Goal: Transaction & Acquisition: Purchase product/service

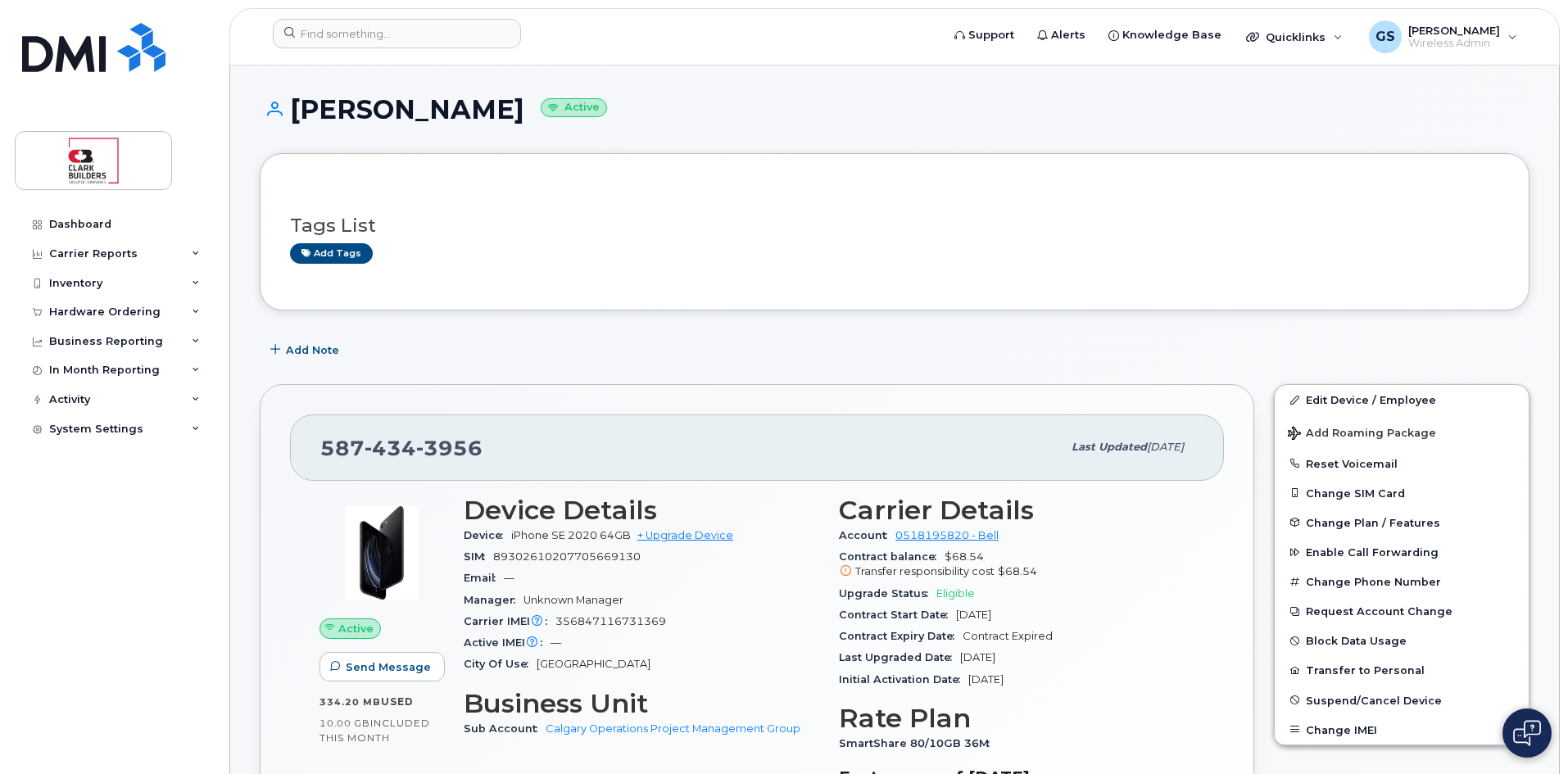
scroll to position [82, 0]
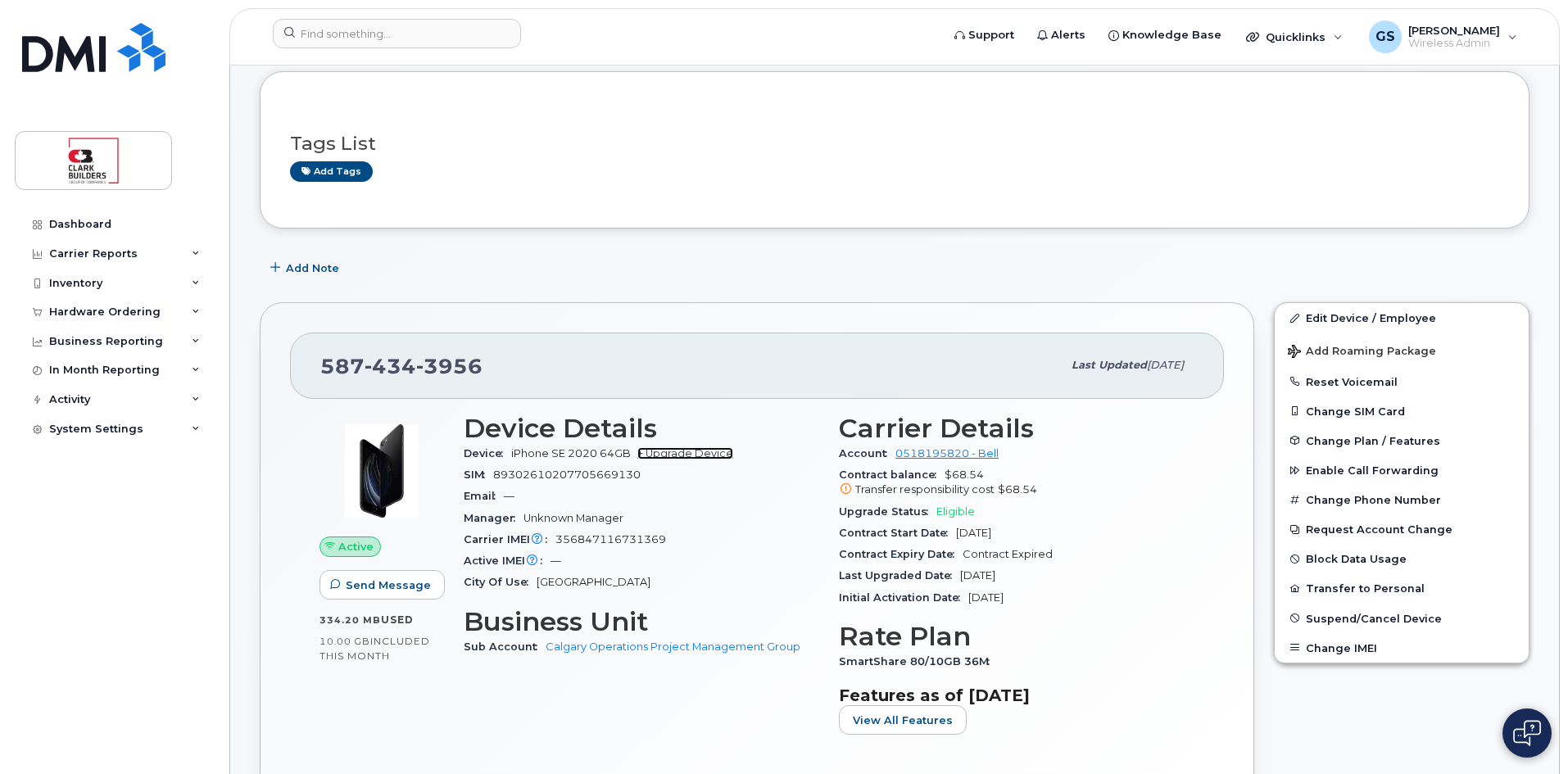
click at [705, 458] on link "+ Upgrade Device" at bounding box center [686, 453] width 96 height 13
drag, startPoint x: 313, startPoint y: 360, endPoint x: 537, endPoint y: 375, distance: 224.5
click at [537, 375] on div "587 434 3956 Last updated Aug 14, 2025" at bounding box center [756, 365] width 934 height 66
copy span "587 434 3956"
click at [696, 453] on link "+ Upgrade Device" at bounding box center [686, 453] width 96 height 13
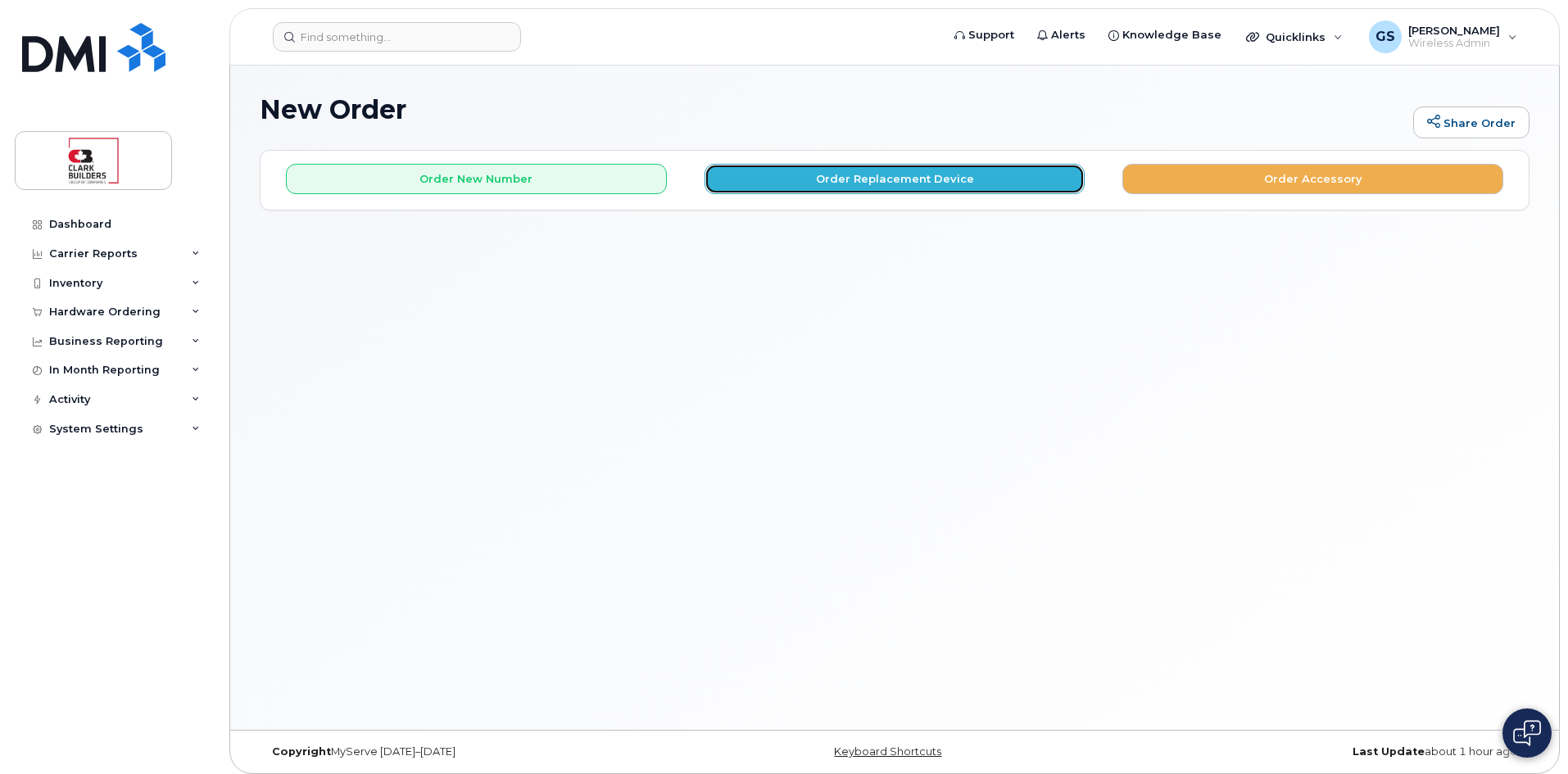
click at [864, 180] on button "Order Replacement Device" at bounding box center [895, 179] width 381 height 30
click at [895, 184] on button "Order Replacement Device" at bounding box center [895, 179] width 381 height 30
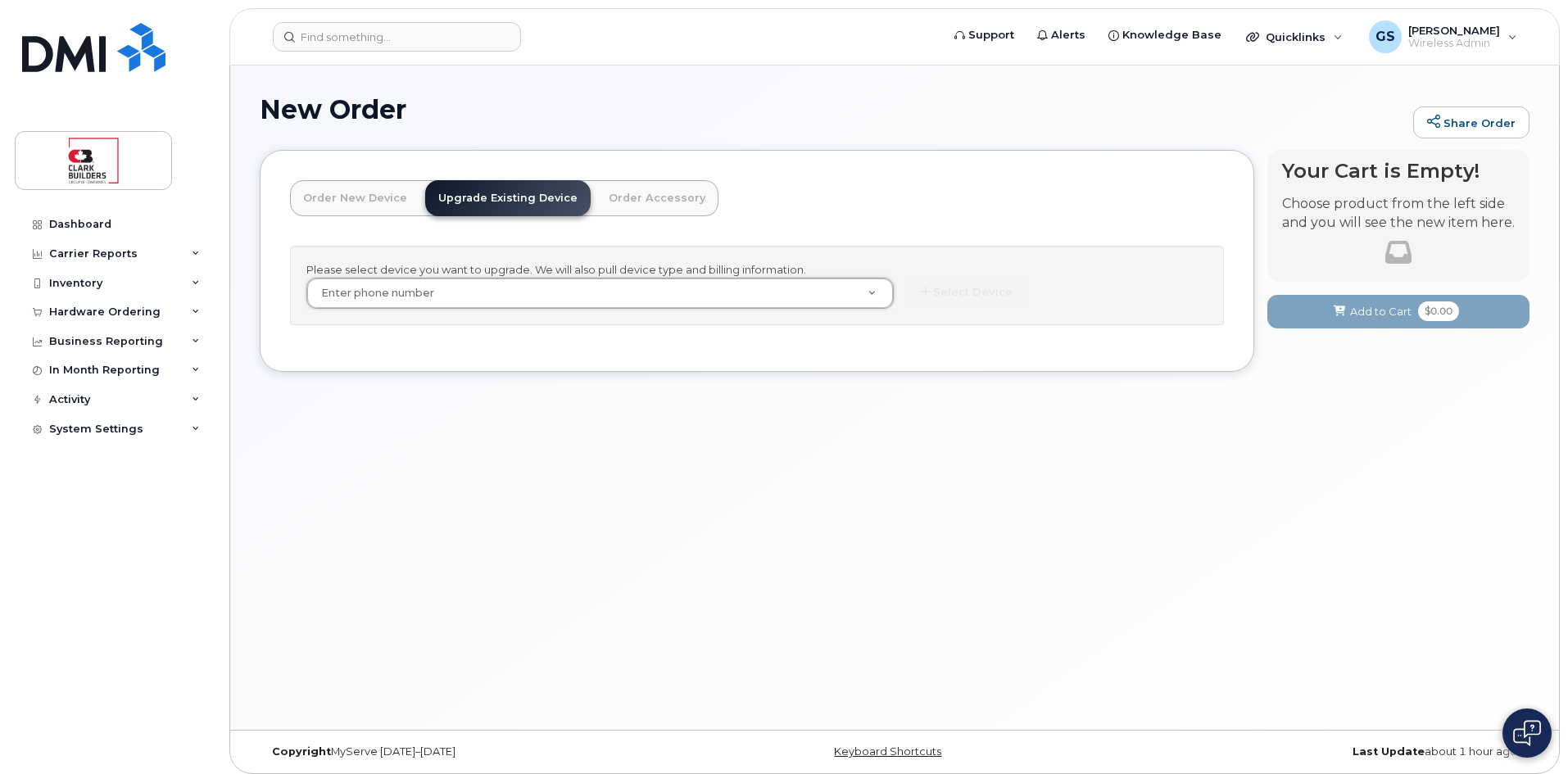
drag, startPoint x: 555, startPoint y: 299, endPoint x: 412, endPoint y: 286, distance: 143.6
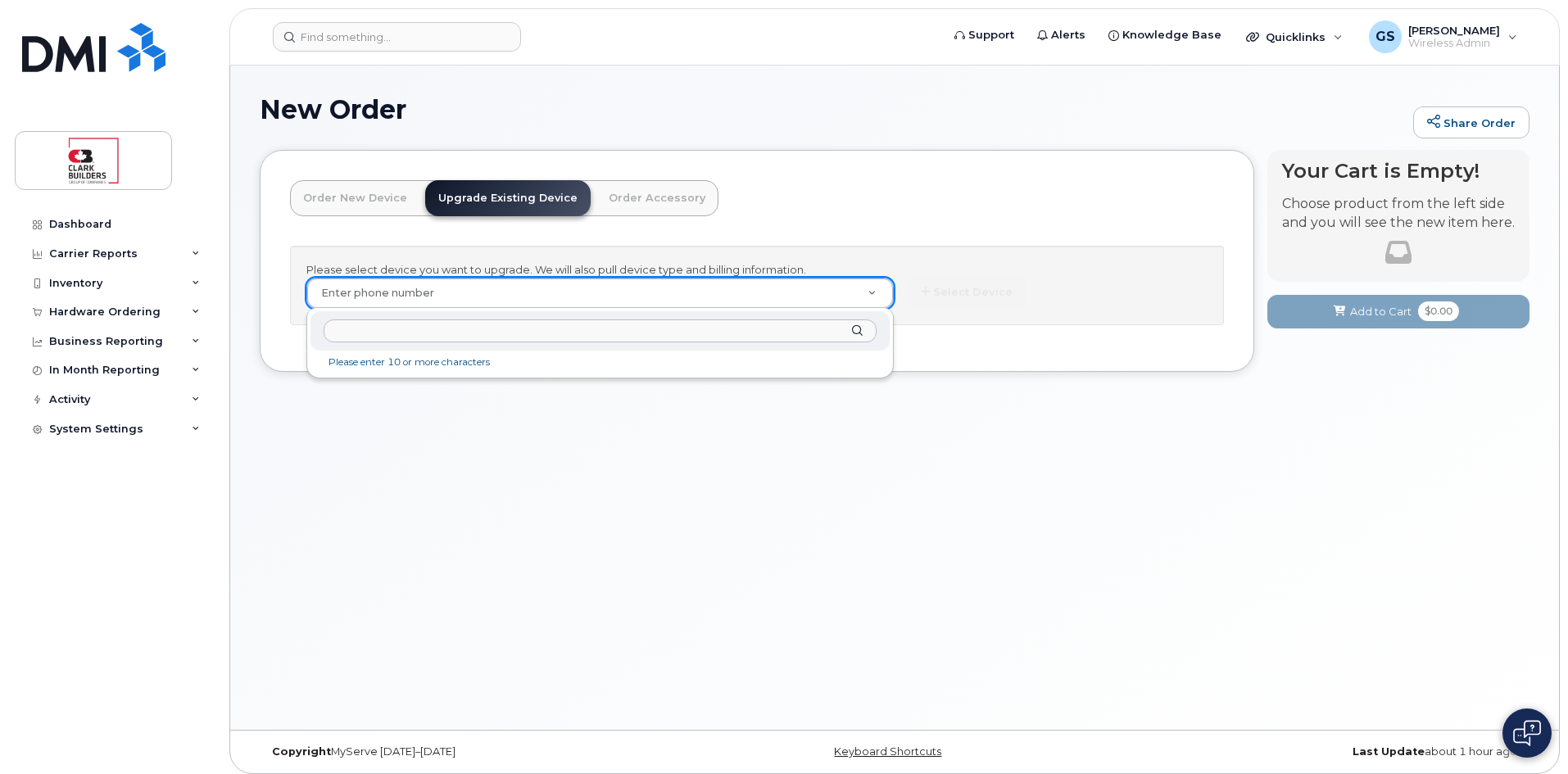
paste input "5874343956"
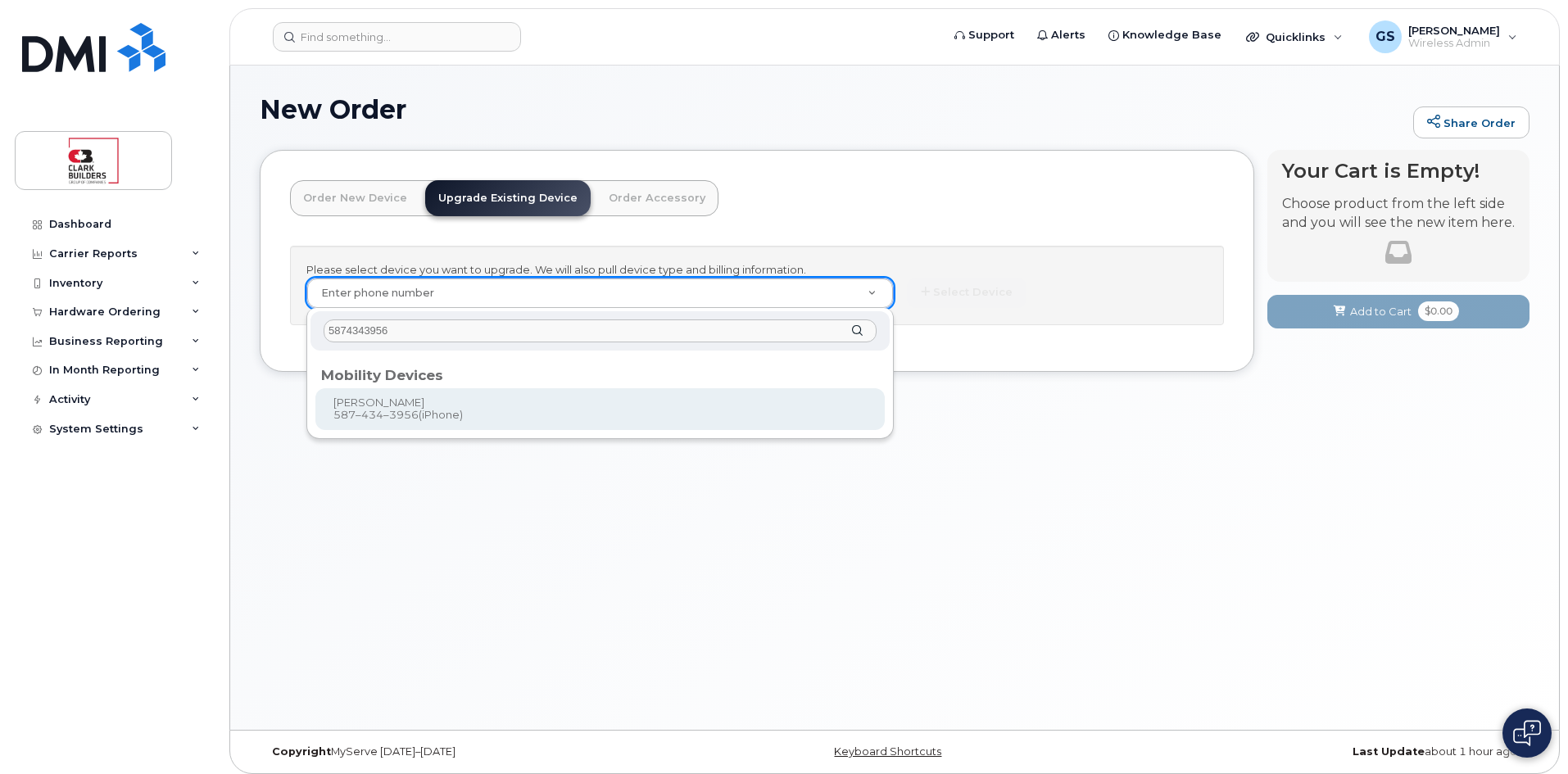
type input "5874343956"
type input "644648"
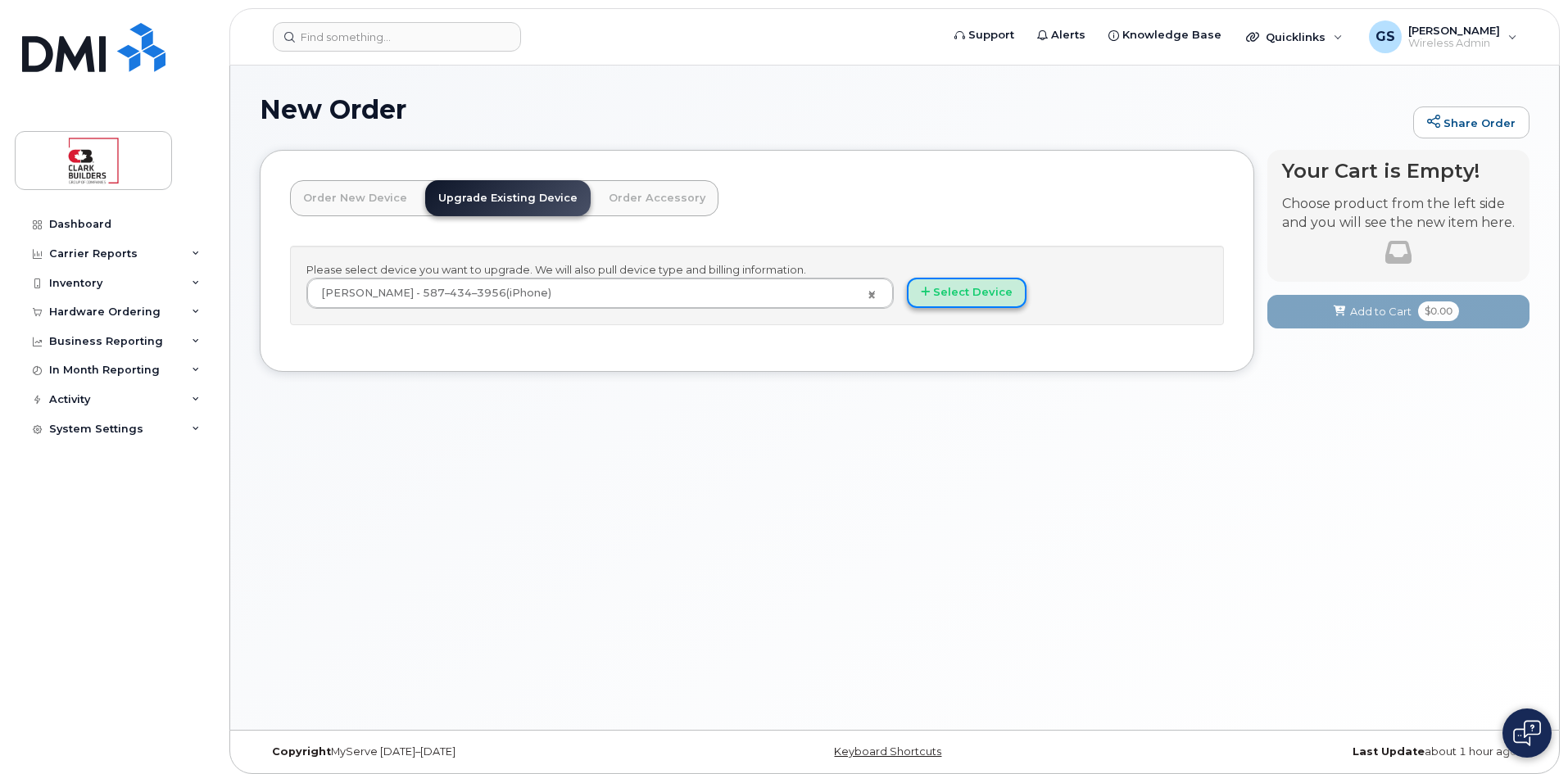
click at [964, 298] on button "Select Device" at bounding box center [967, 293] width 120 height 30
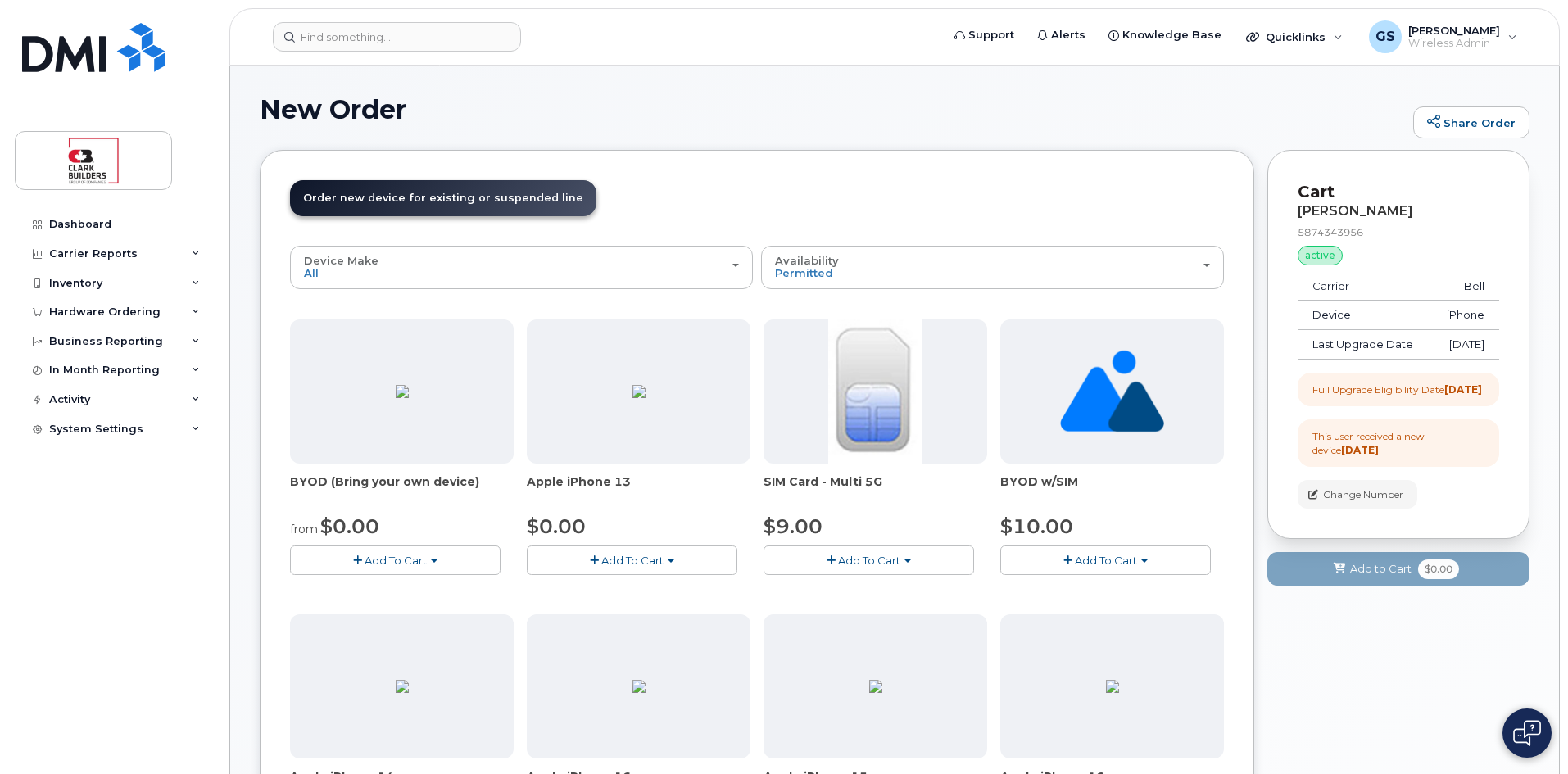
scroll to position [164, 0]
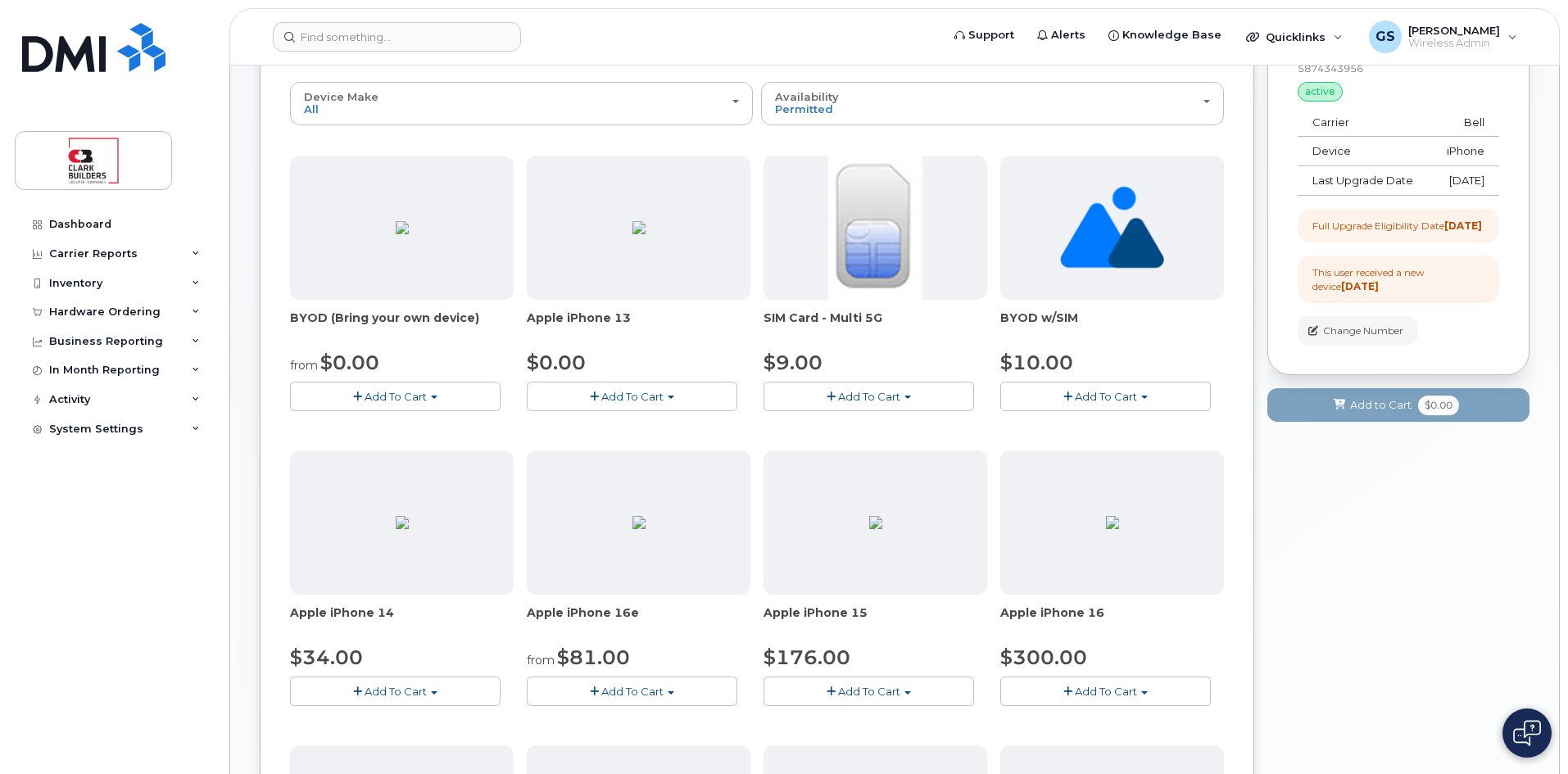
click at [592, 693] on span "button" at bounding box center [593, 691] width 9 height 11
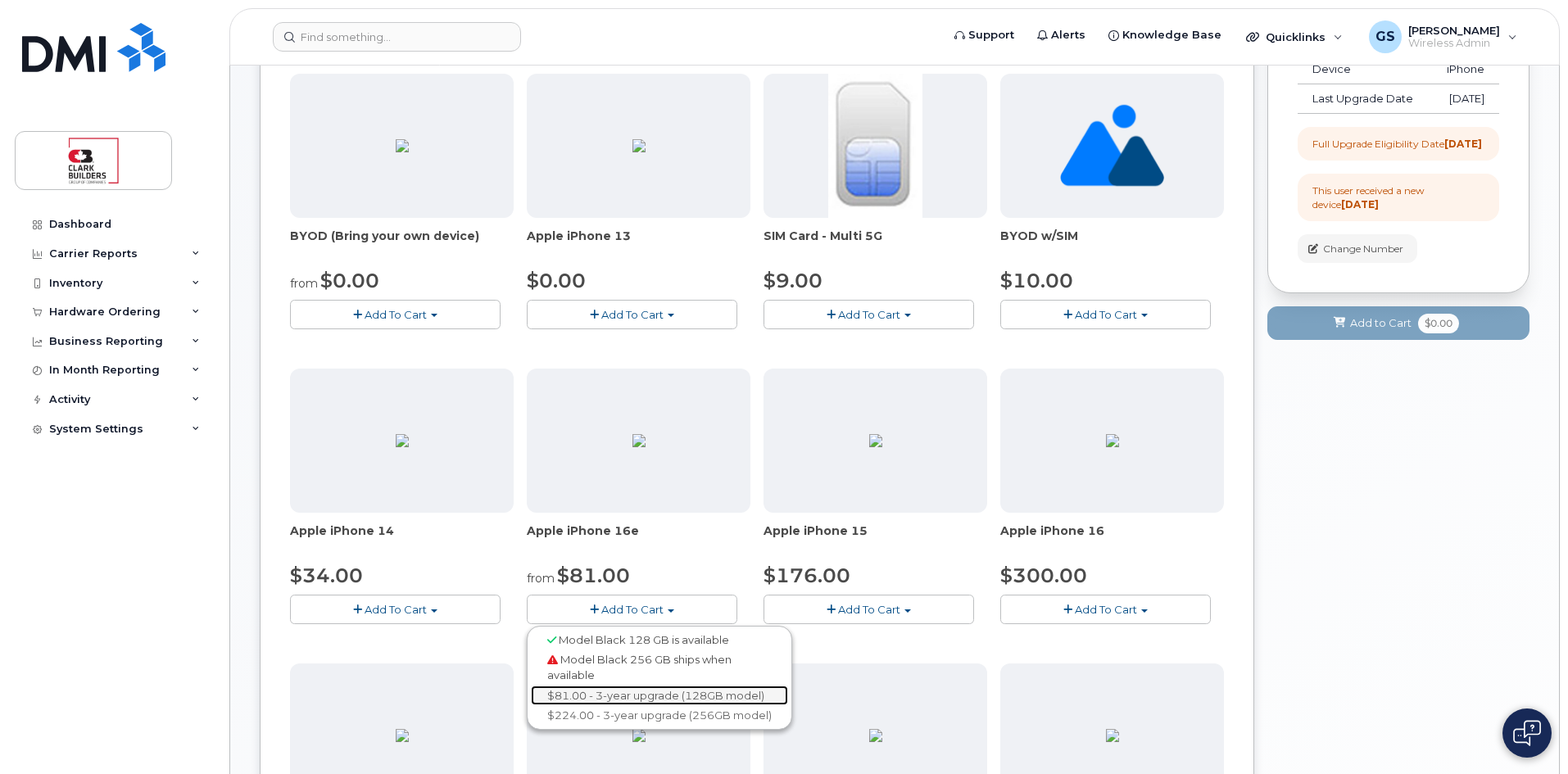
click at [631, 691] on link "$81.00 - 3-year upgrade (128GB model)" at bounding box center [659, 695] width 257 height 21
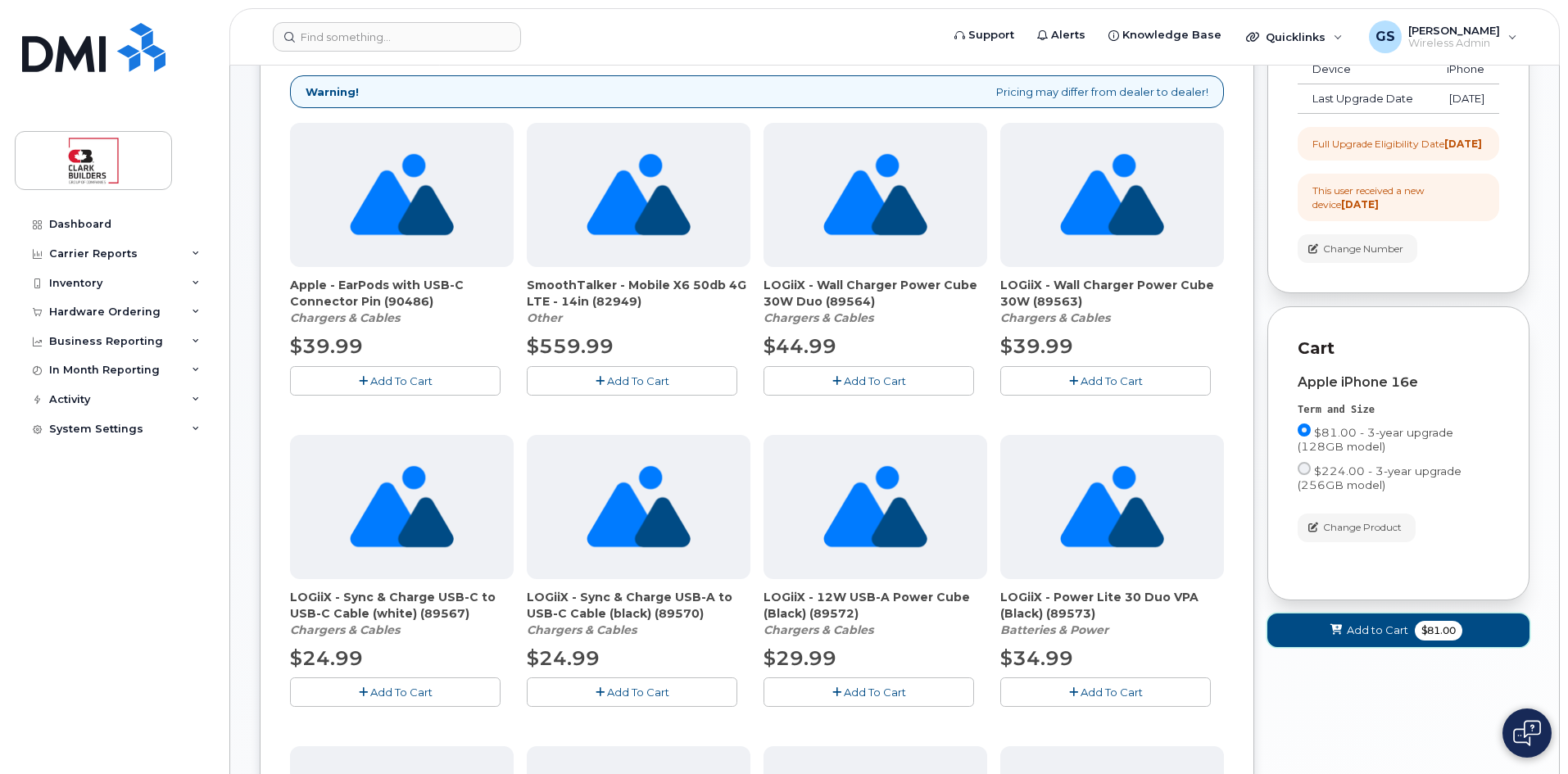
click at [1379, 647] on button "Add to Cart $81.00" at bounding box center [1398, 631] width 262 height 33
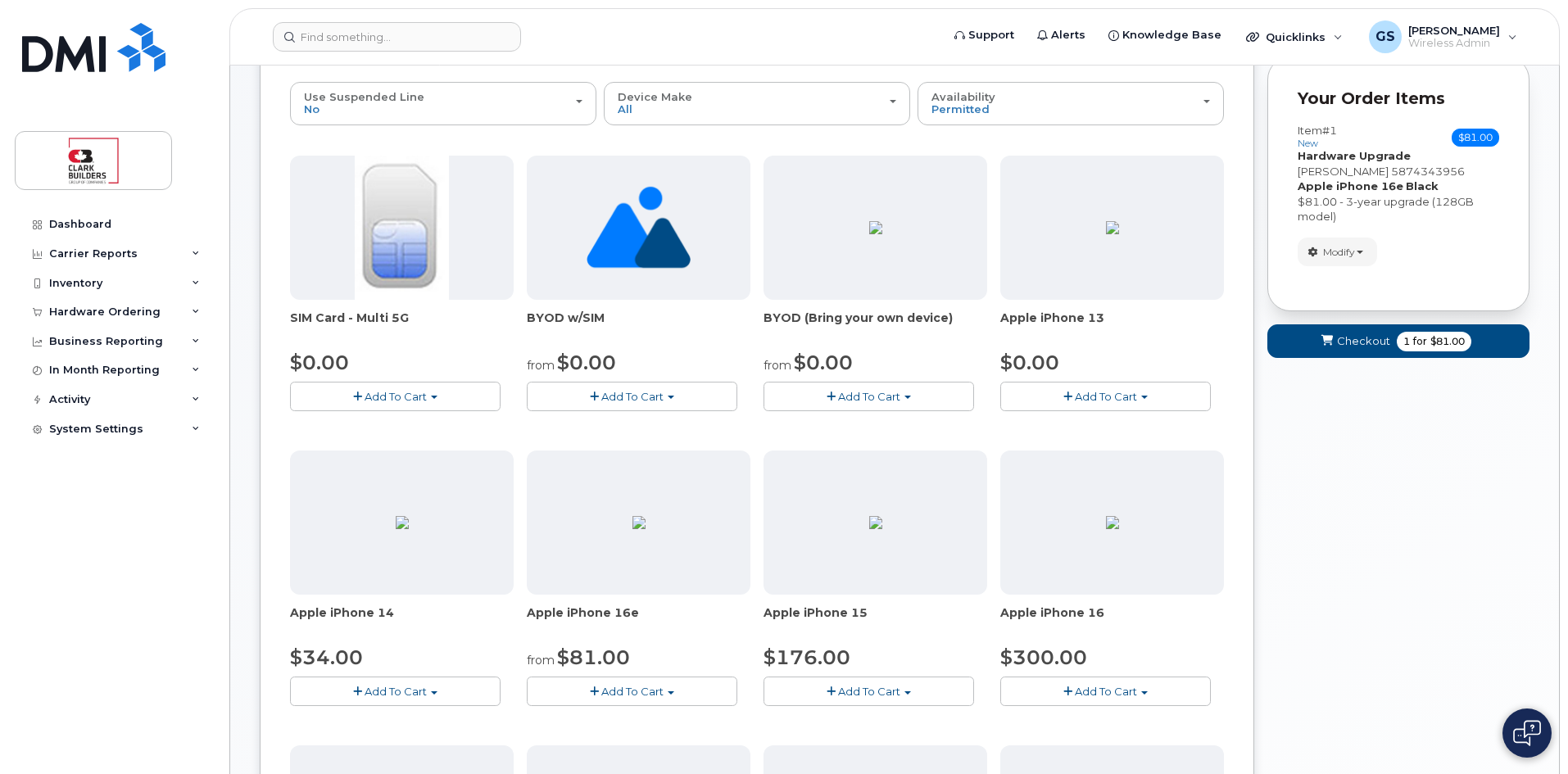
scroll to position [0, 0]
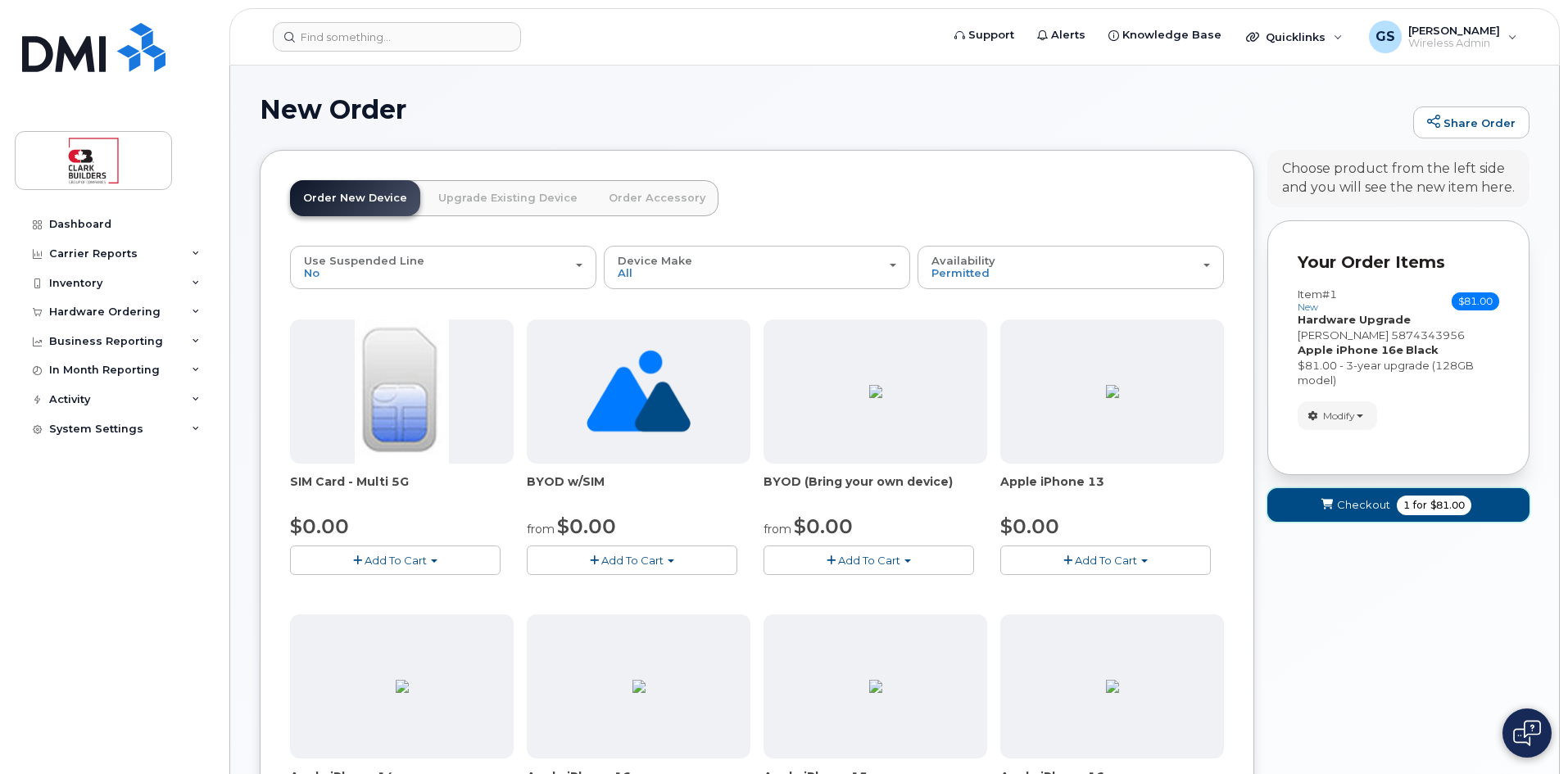
click at [1343, 509] on span "Checkout" at bounding box center [1364, 505] width 53 height 16
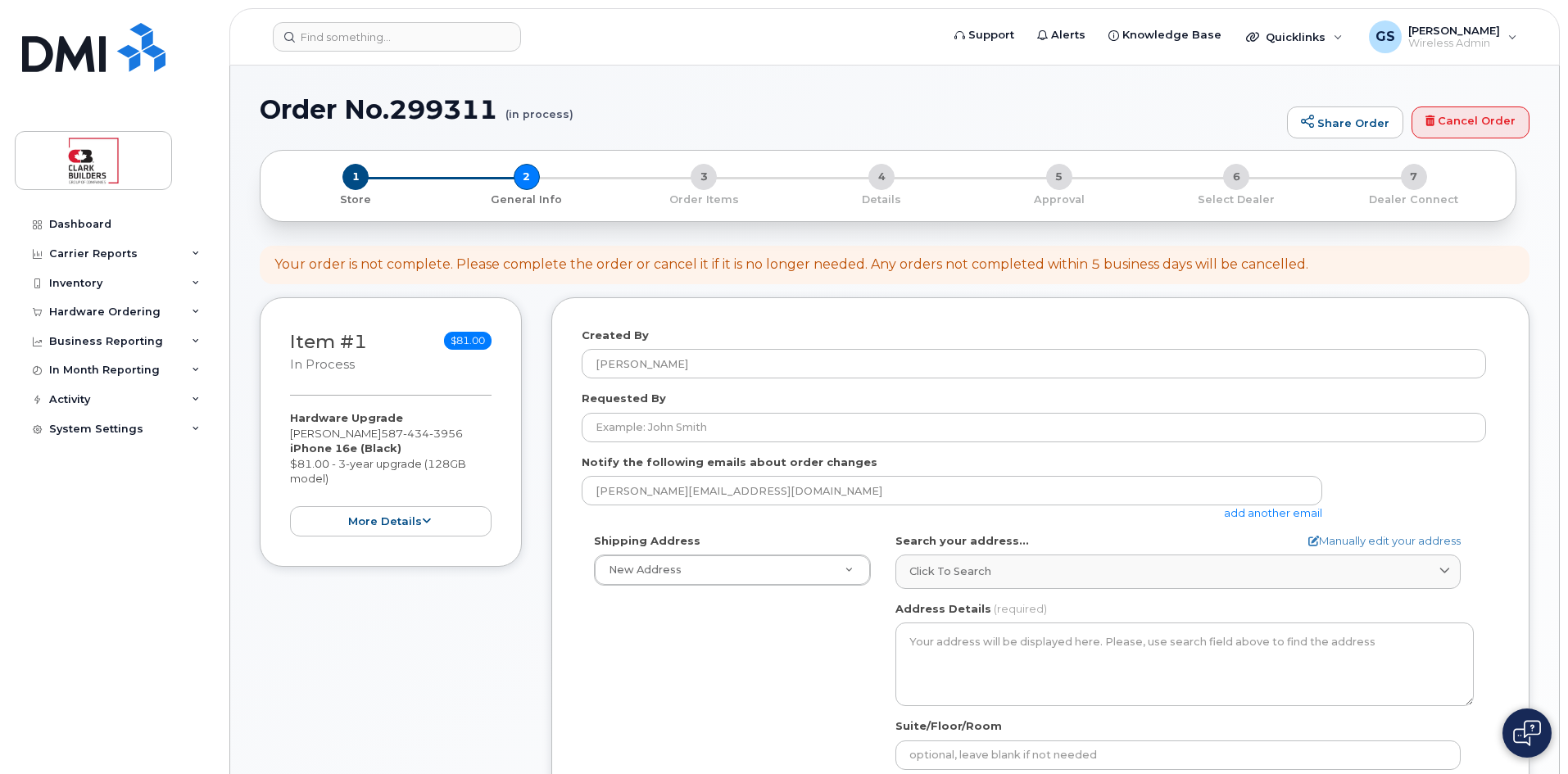
select select
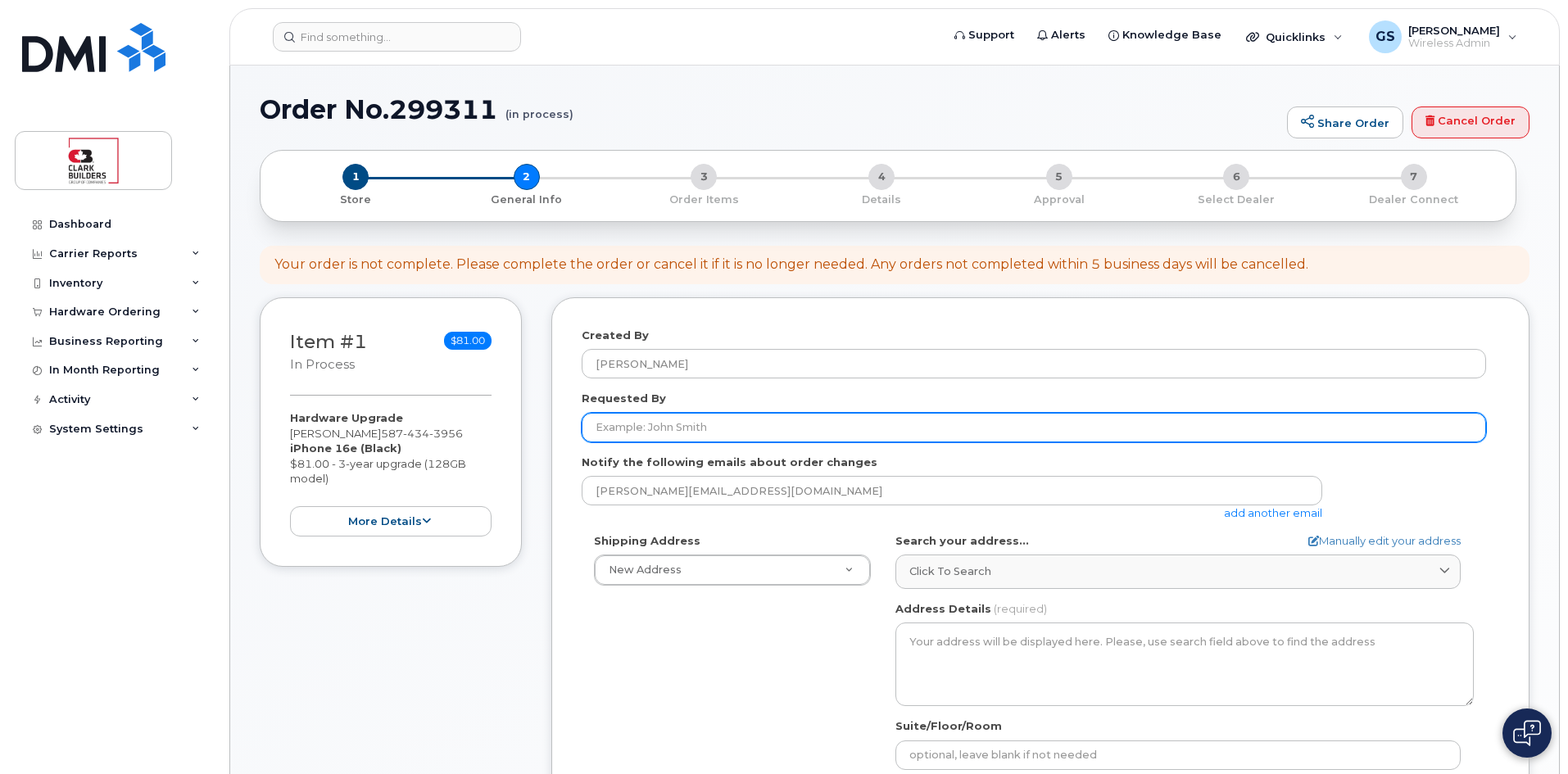
click at [650, 426] on input "Requested By" at bounding box center [1034, 427] width 905 height 29
type input "[PERSON_NAME]"
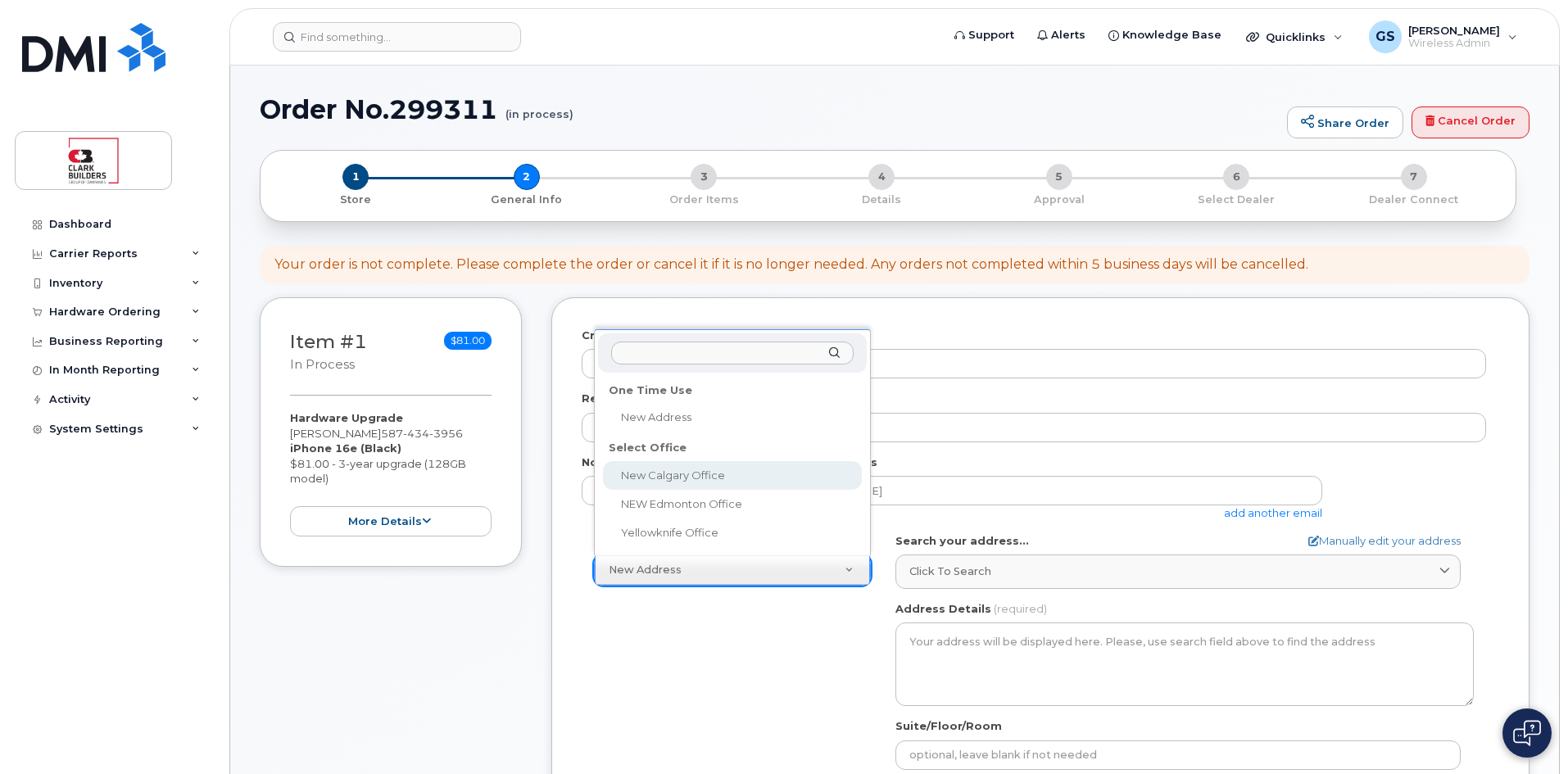
select select
type textarea "222, 4000 - 4 Street SE Calgary Alberta T2G2W3"
type input "[PERSON_NAME]"
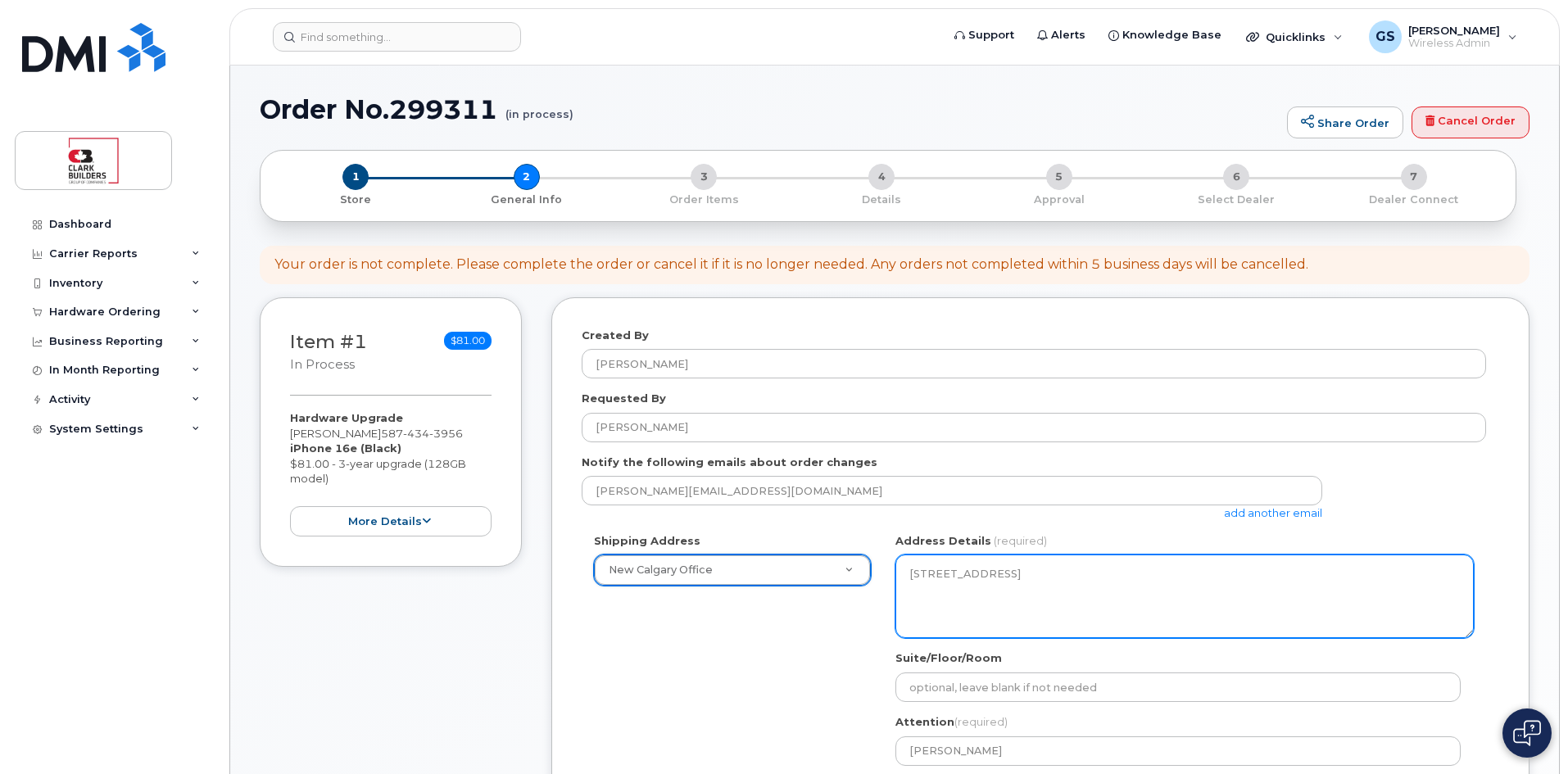
scroll to position [164, 0]
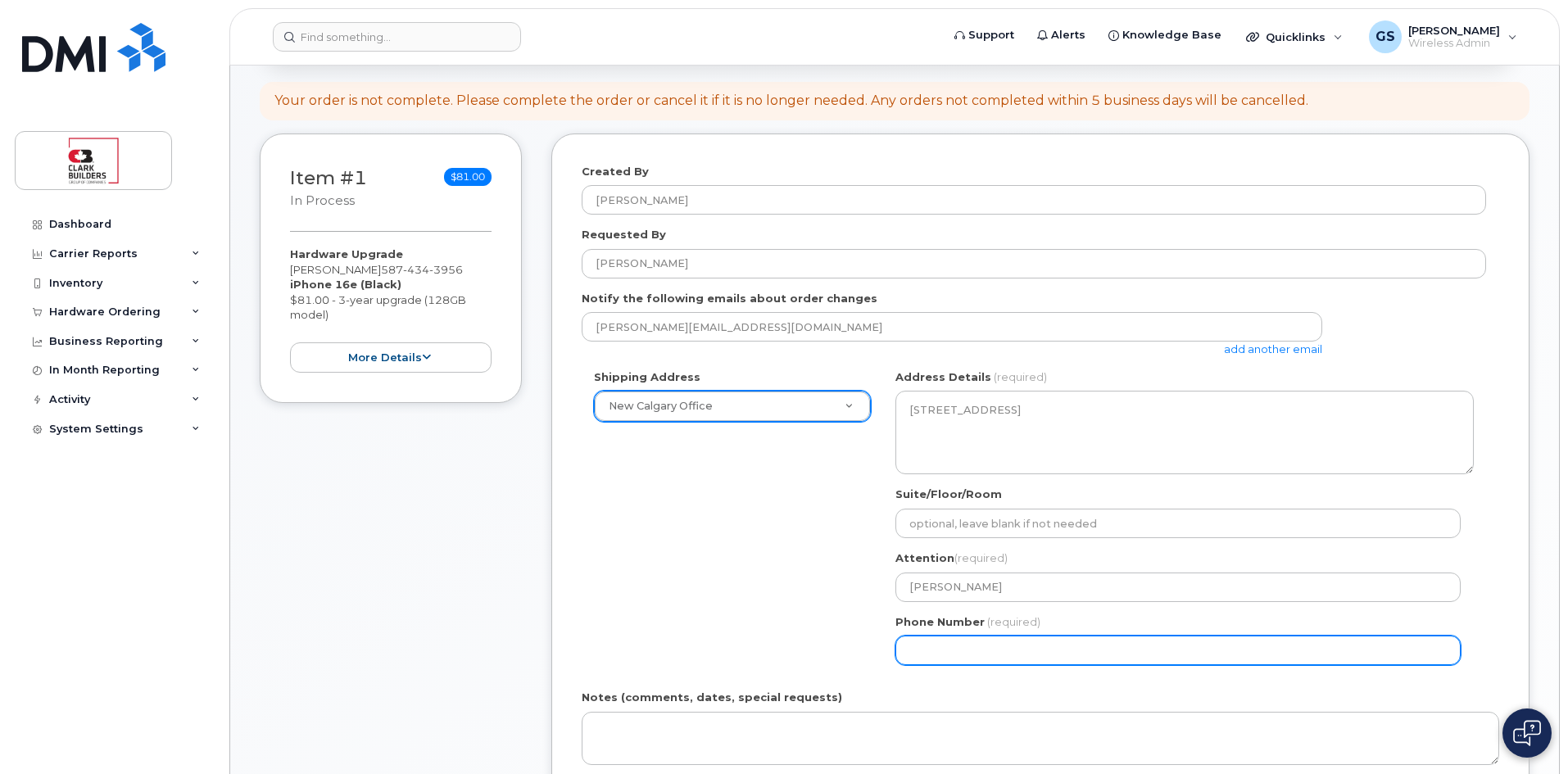
click at [1034, 638] on input "Phone Number" at bounding box center [1178, 650] width 565 height 29
type input "4032530565"
select select
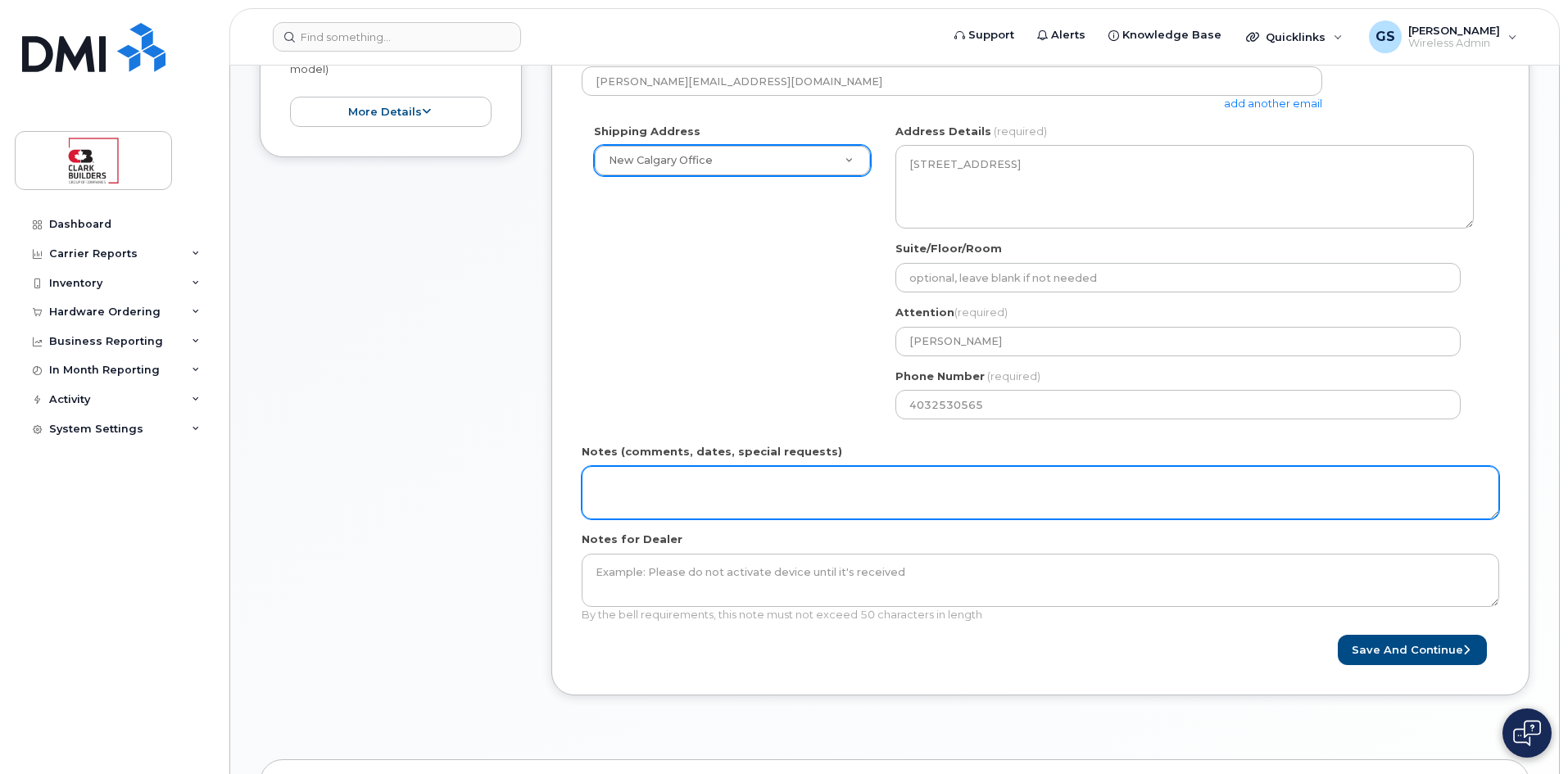
click at [723, 508] on textarea "Notes (comments, dates, special requests)" at bounding box center [1040, 493] width 918 height 54
paste textarea "Good afternoon DMI Team, please process a standard iPhone Upgrade request for U…"
drag, startPoint x: 918, startPoint y: 497, endPoint x: 889, endPoint y: 499, distance: 29.1
click at [889, 499] on textarea "Good afternoon DMI Team, please process a standard iPhone Upgrade request for U…" at bounding box center [1040, 493] width 918 height 54
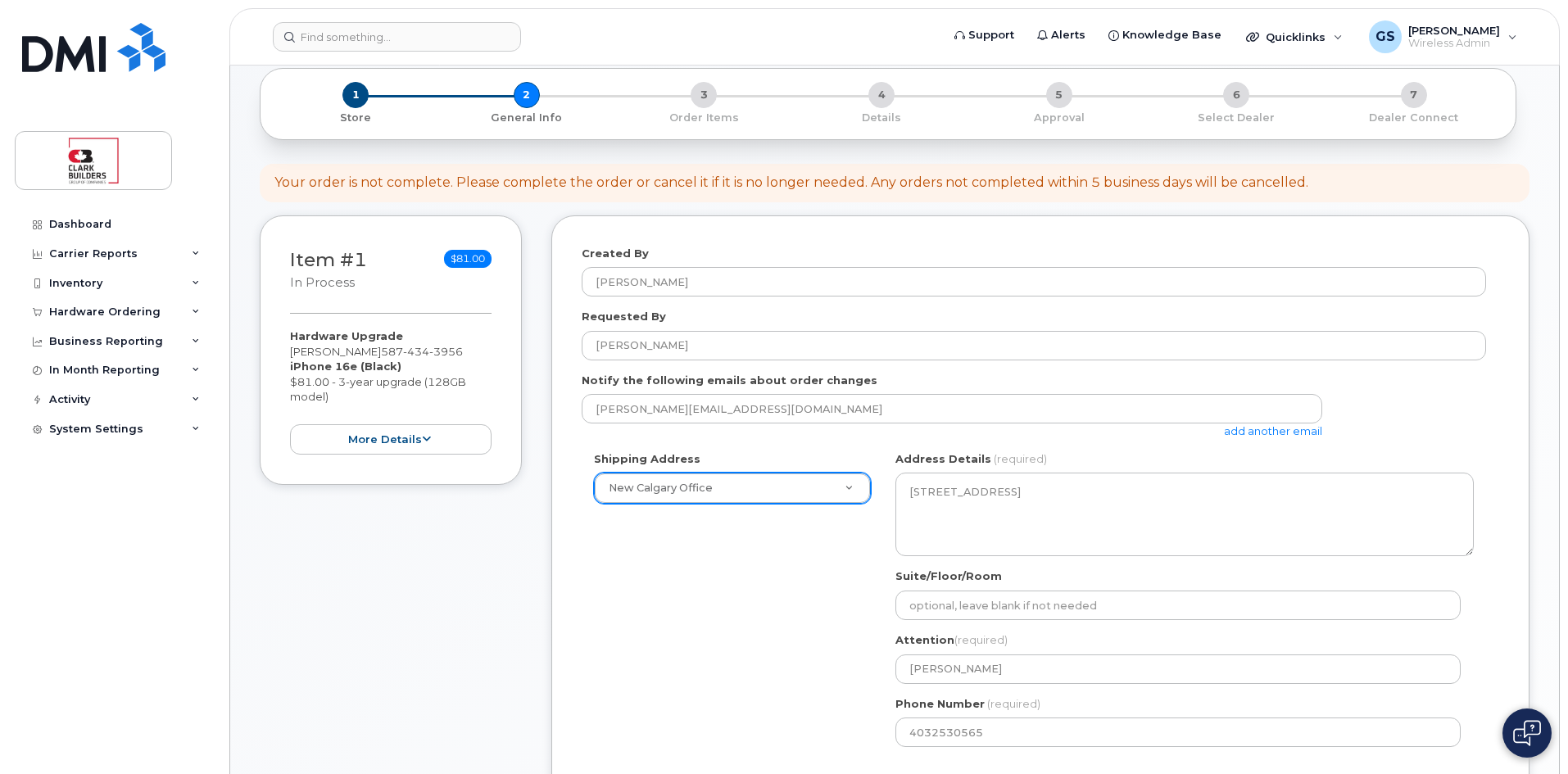
scroll to position [328, 0]
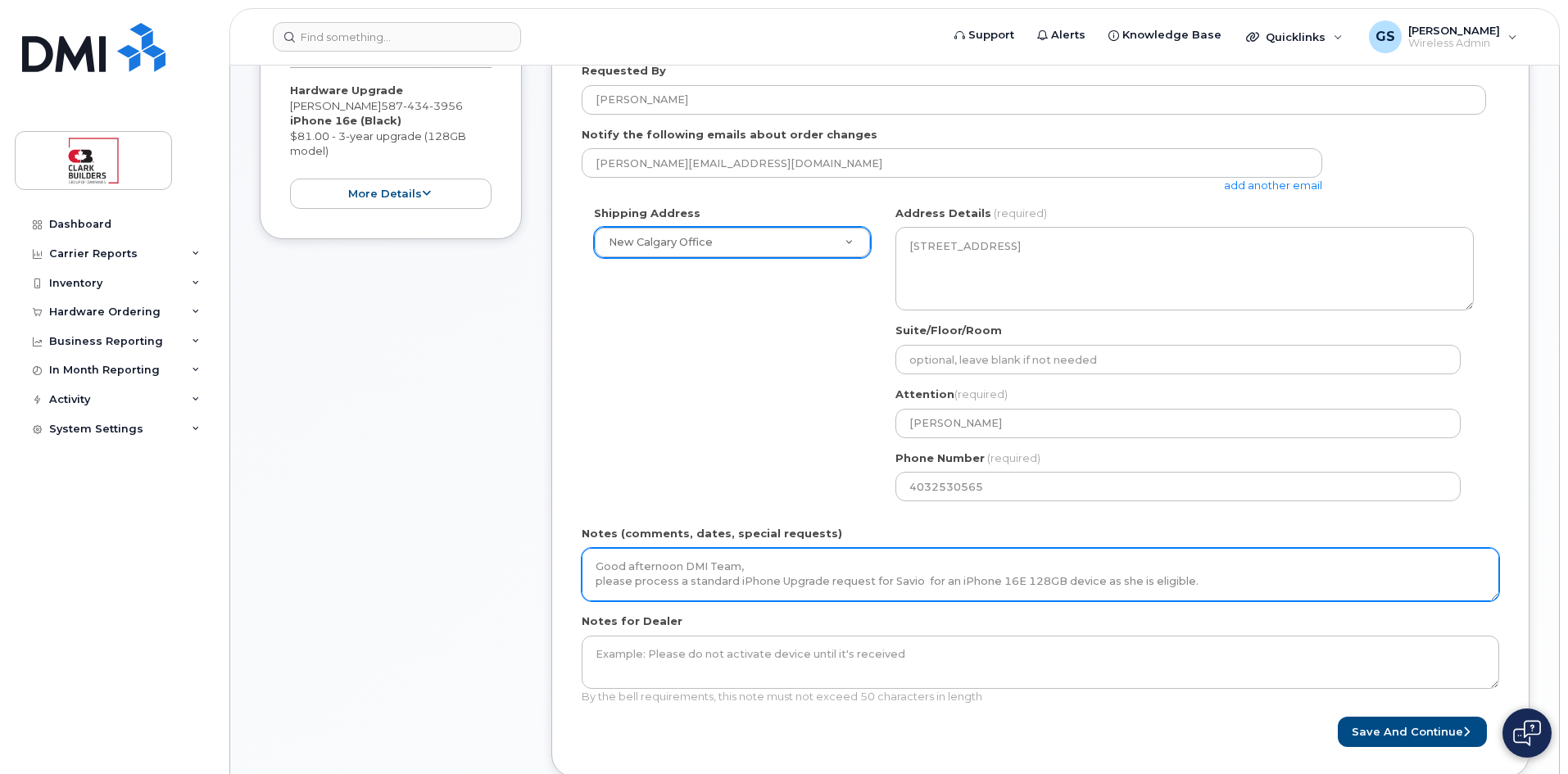
click at [918, 580] on textarea "Good afternoon DMI Team, please process a standard iPhone Upgrade request for S…" at bounding box center [1040, 575] width 918 height 54
click at [1153, 582] on textarea "Good afternoon DMI Team, please process a standard iPhone Upgrade request for S…" at bounding box center [1040, 575] width 918 height 54
click at [1246, 574] on textarea "Good afternoon DMI Team, please process a standard iPhone Upgrade request for S…" at bounding box center [1040, 575] width 918 height 54
click at [1228, 581] on textarea "Good afternoon DMI Team, please process a standard iPhone Upgrade request for S…" at bounding box center [1040, 575] width 918 height 54
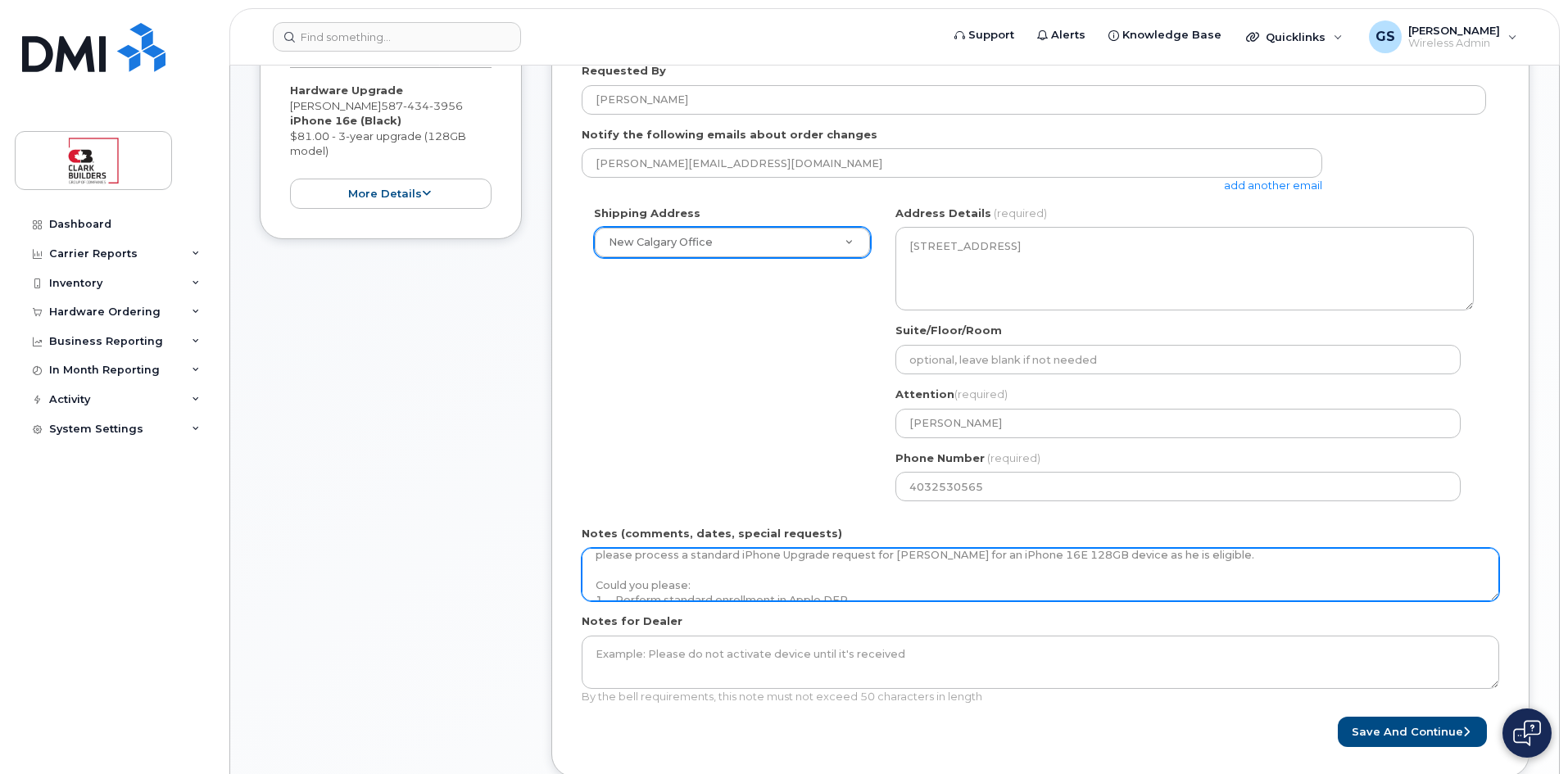
scroll to position [41, 0]
paste textarea "470013"
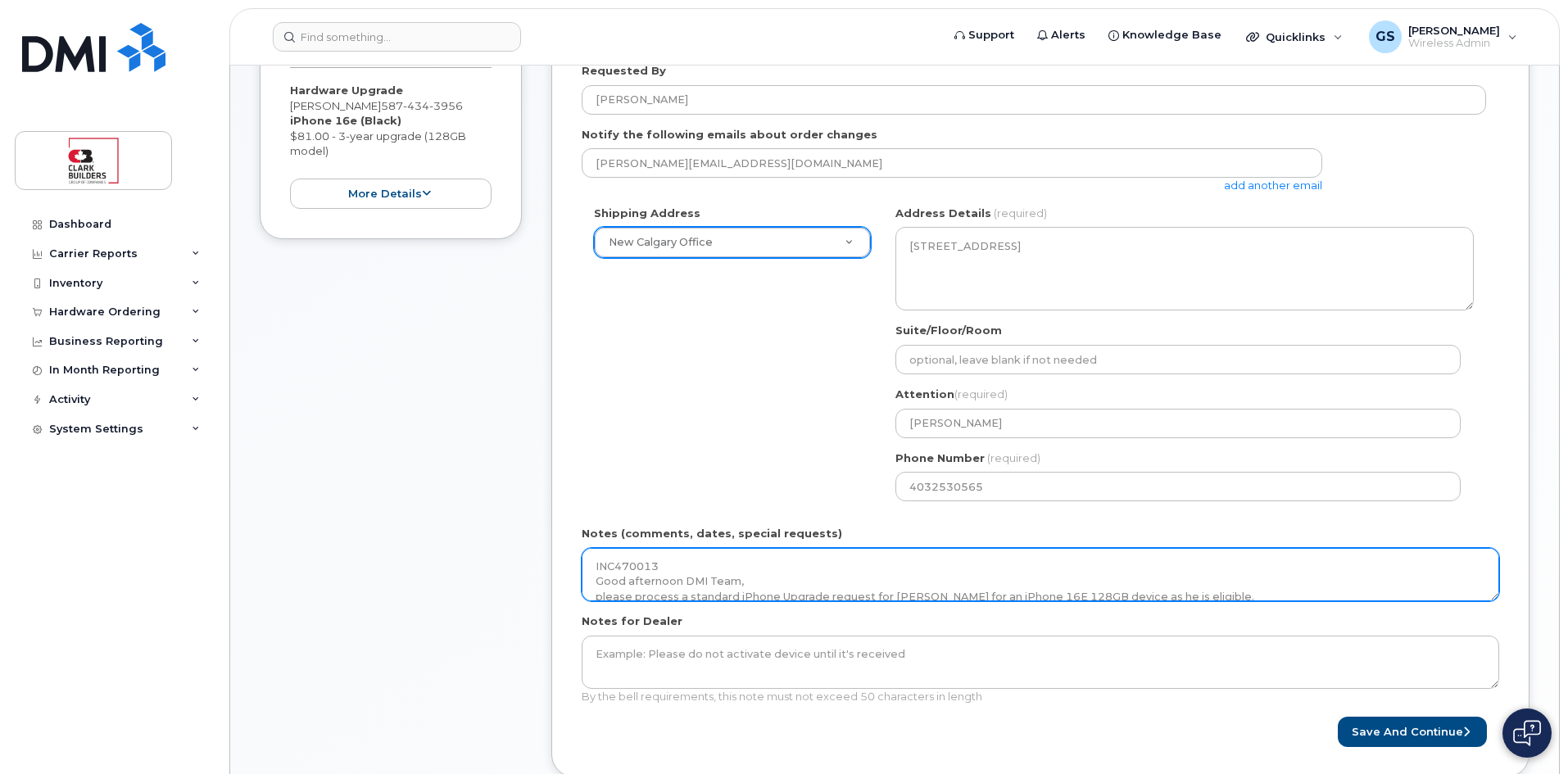
click at [595, 583] on textarea "INC470013 Good afternoon DMI Team, please process a standard iPhone Upgrade req…" at bounding box center [1040, 575] width 918 height 54
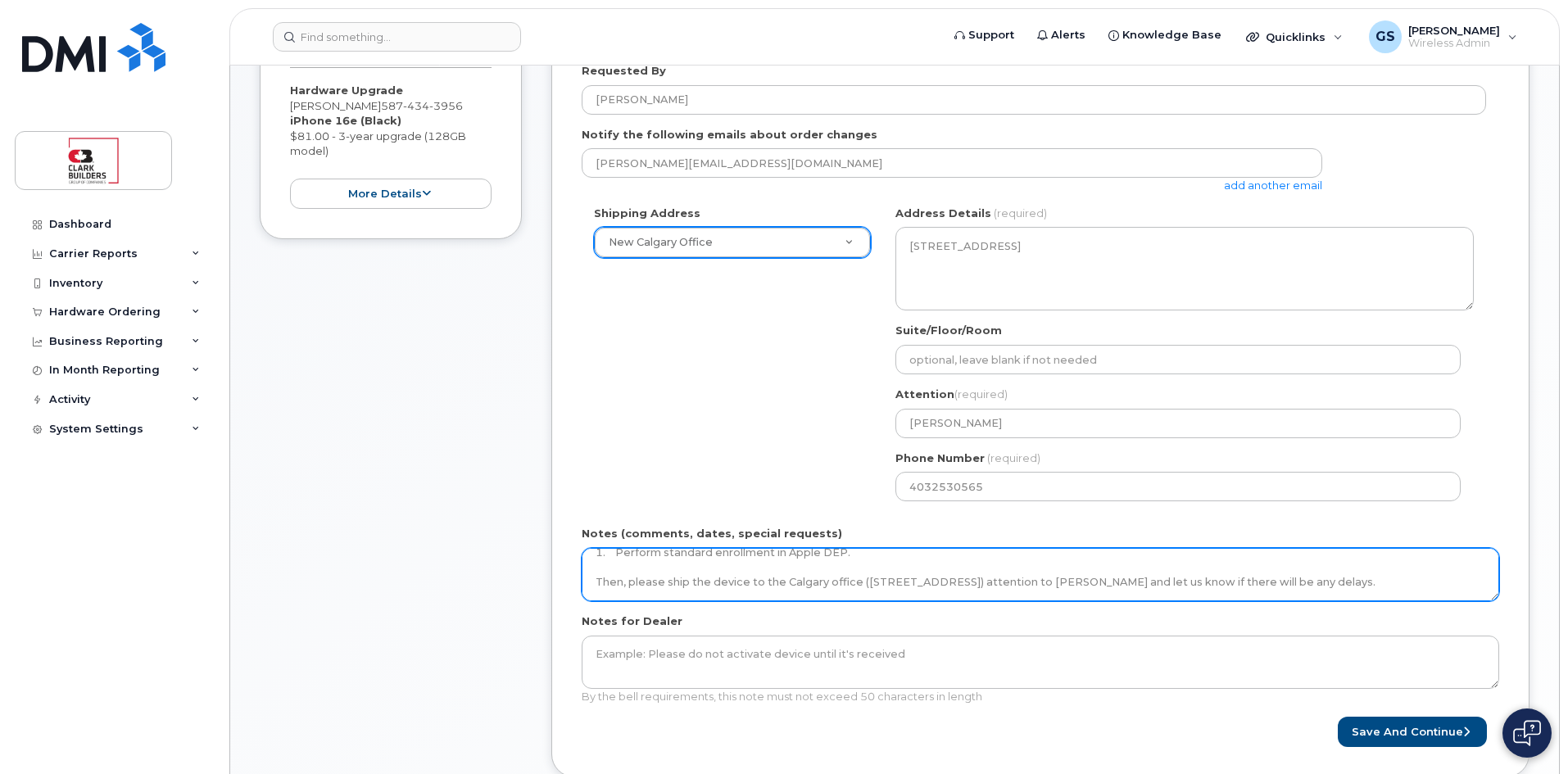
scroll to position [410, 0]
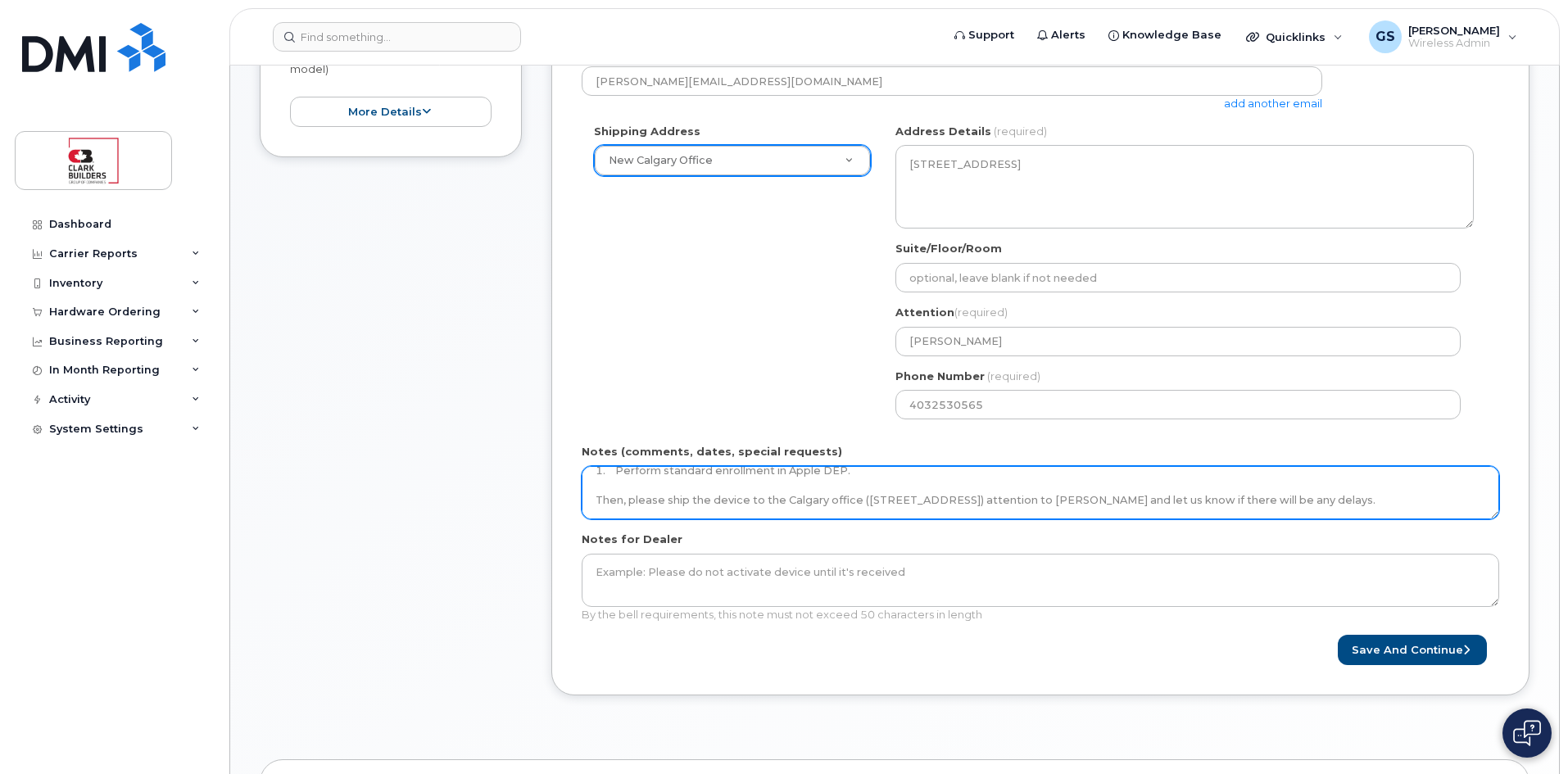
type textarea "INC470013 Good afternoon DMI Team, please process a standard iPhone Upgrade req…"
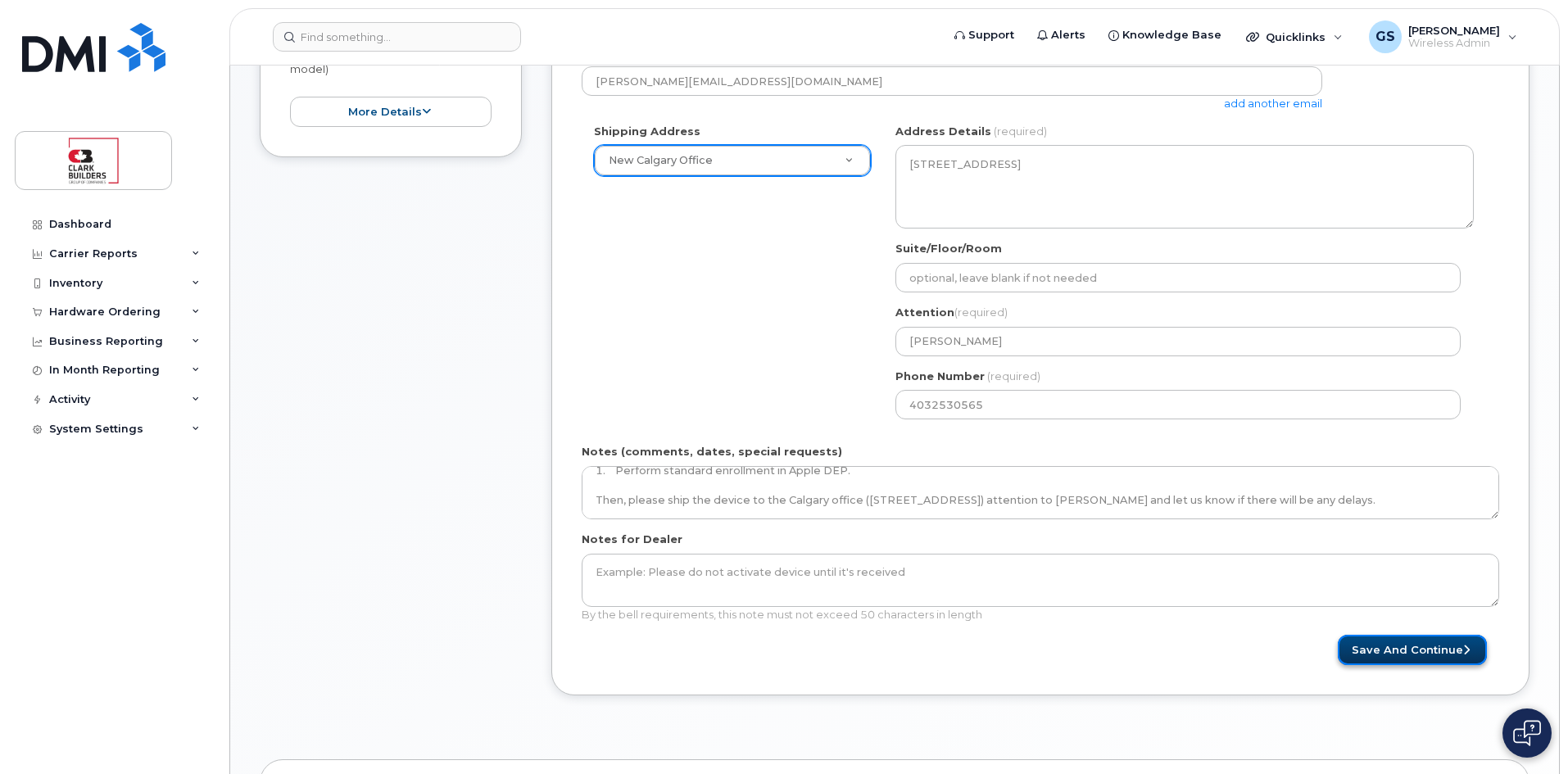
click at [1425, 653] on button "Save and Continue" at bounding box center [1413, 649] width 149 height 30
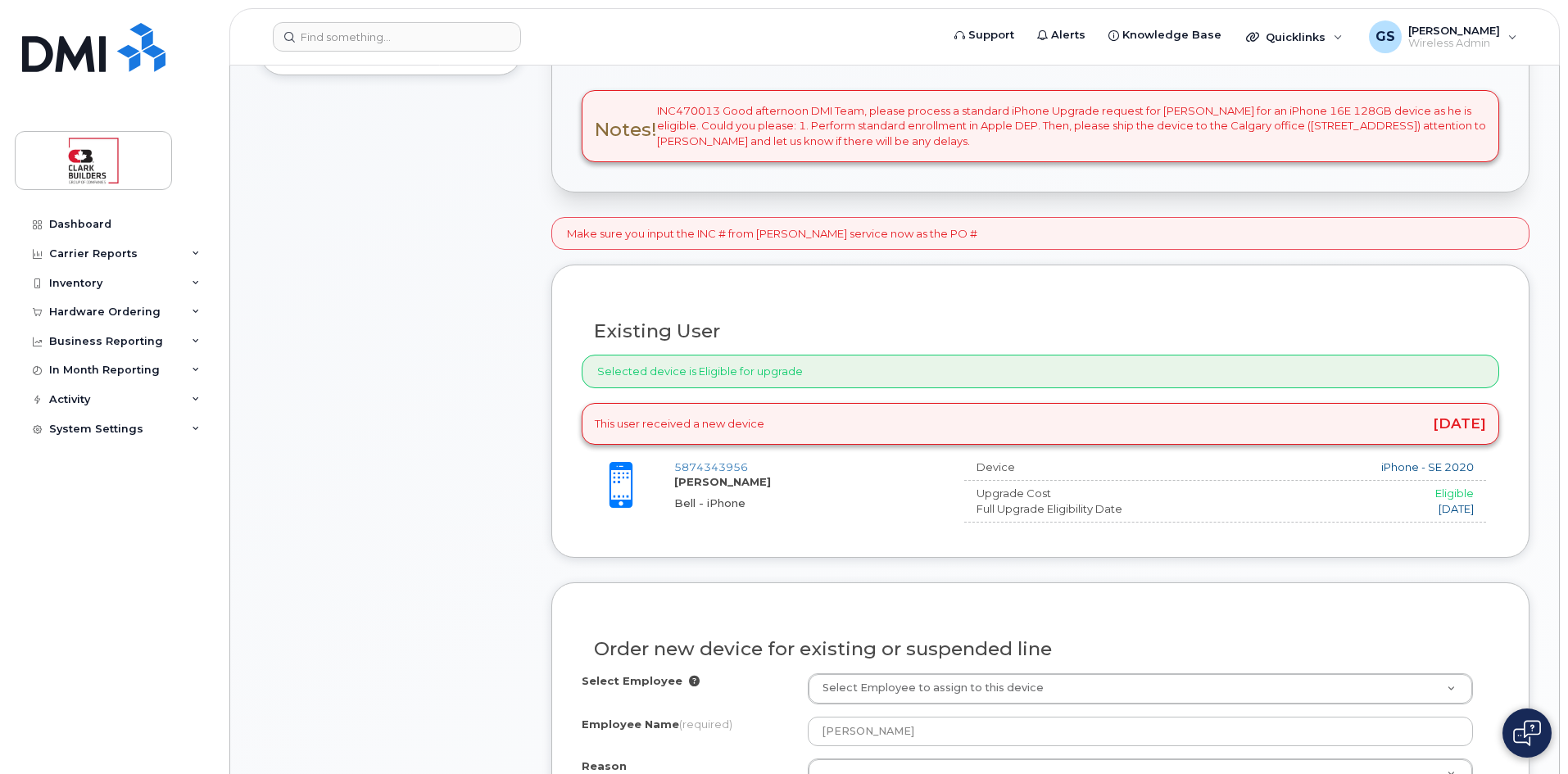
scroll to position [655, 0]
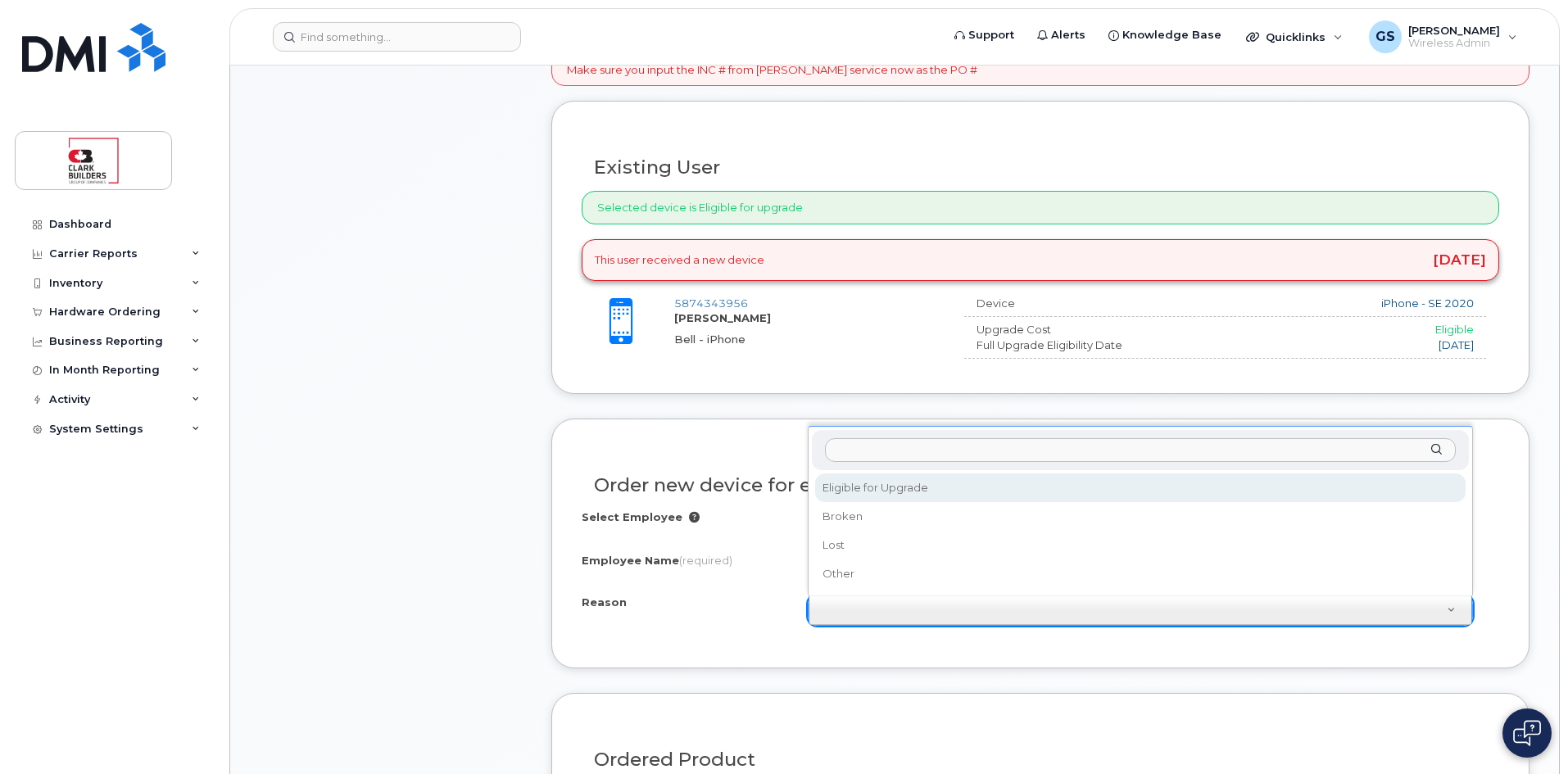
select select "eligible_for_upgrade"
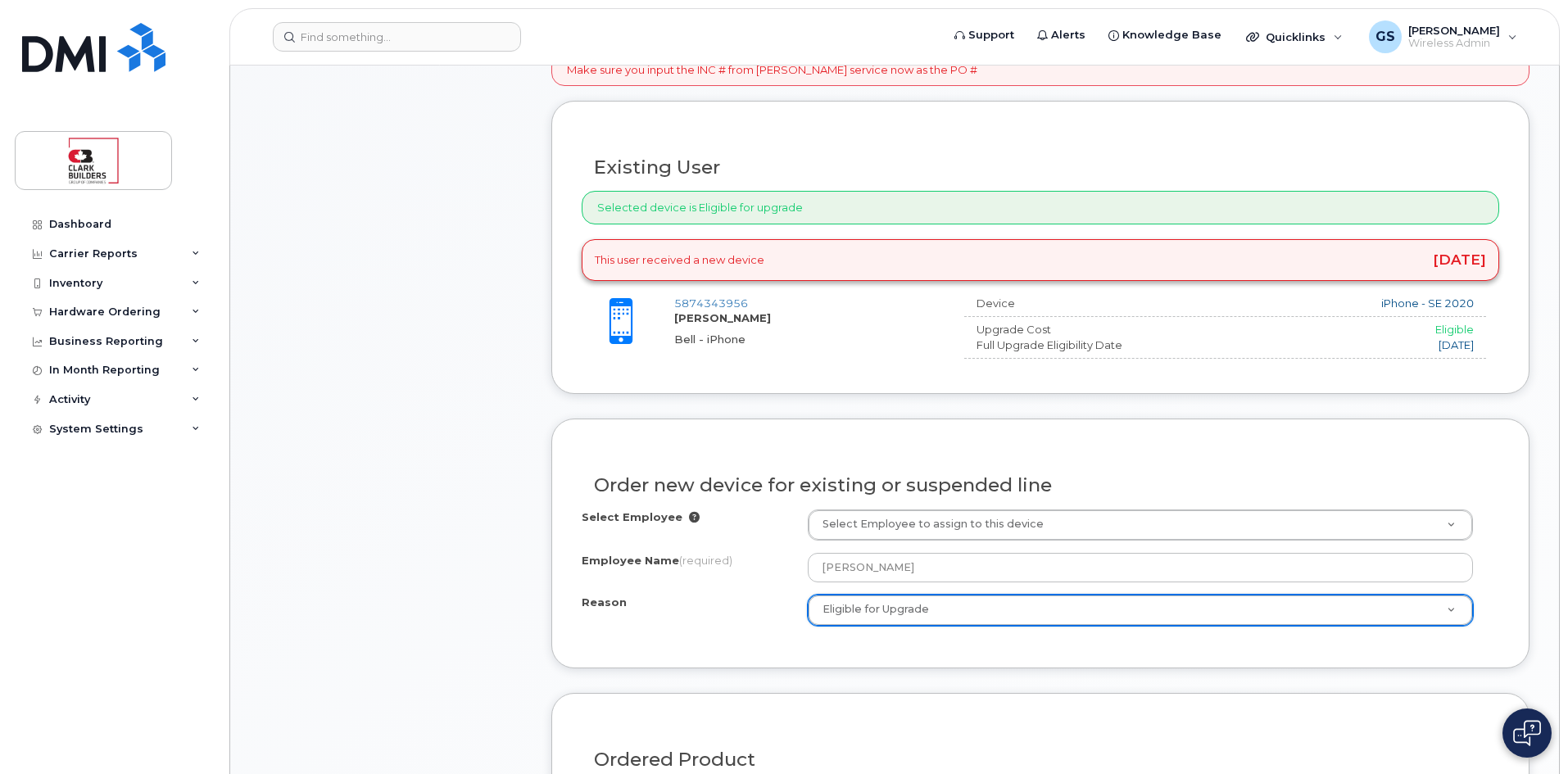
click at [929, 681] on form "Make sure you input the INC # from Clark's service now as the PO # Existing Use…" at bounding box center [1040, 623] width 979 height 1139
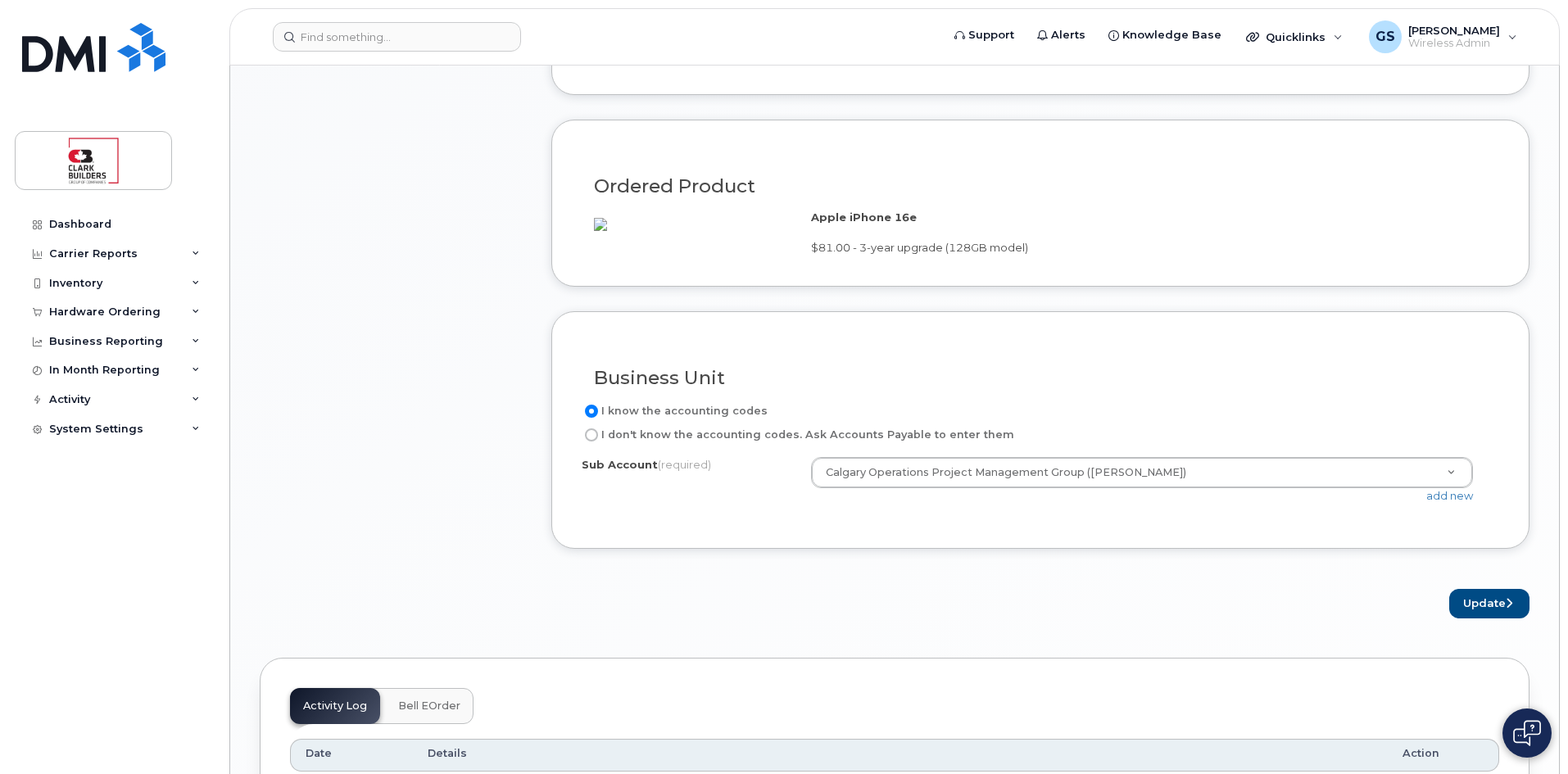
scroll to position [1310, 0]
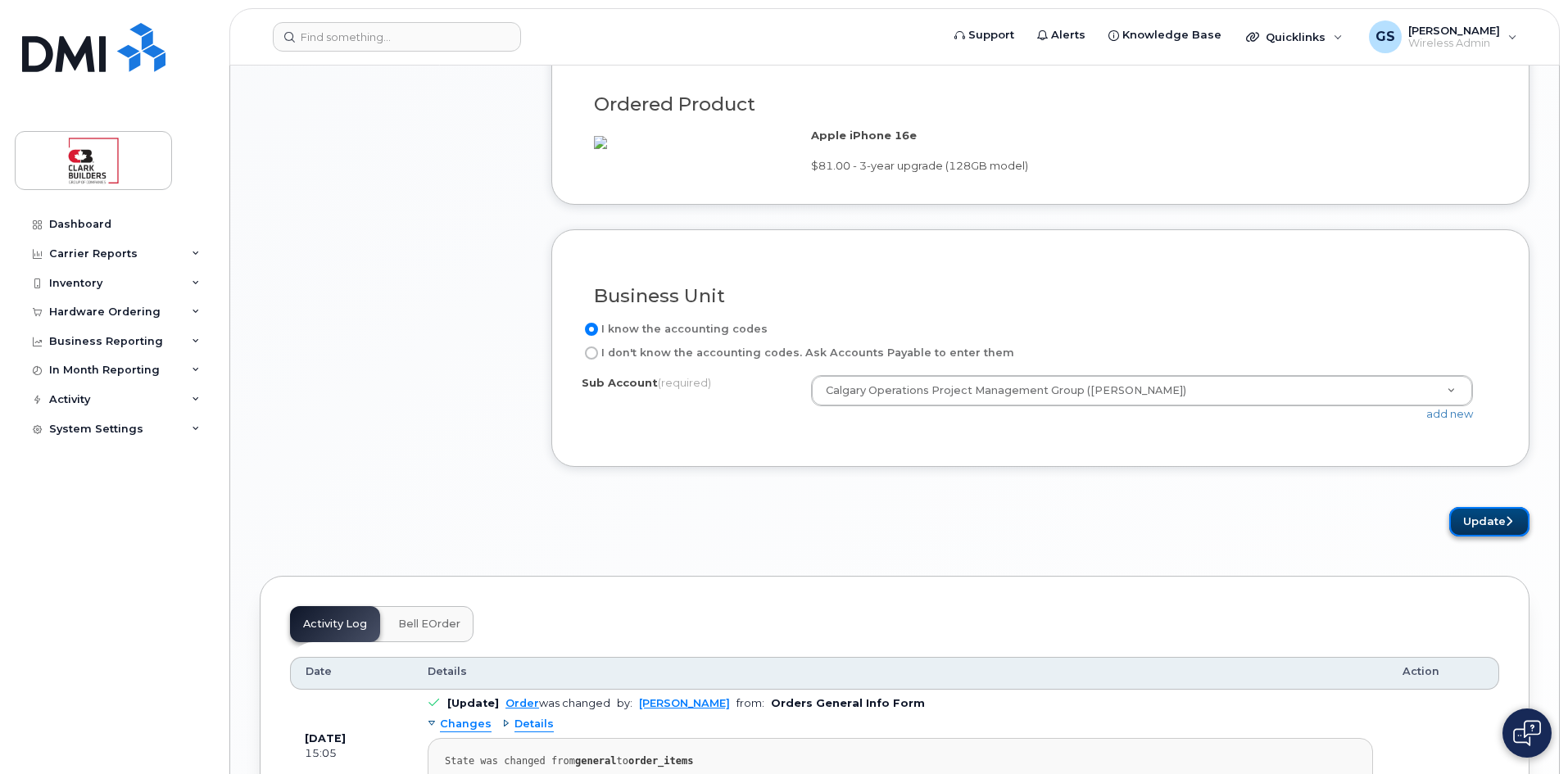
click at [1492, 536] on button "Update" at bounding box center [1489, 522] width 81 height 30
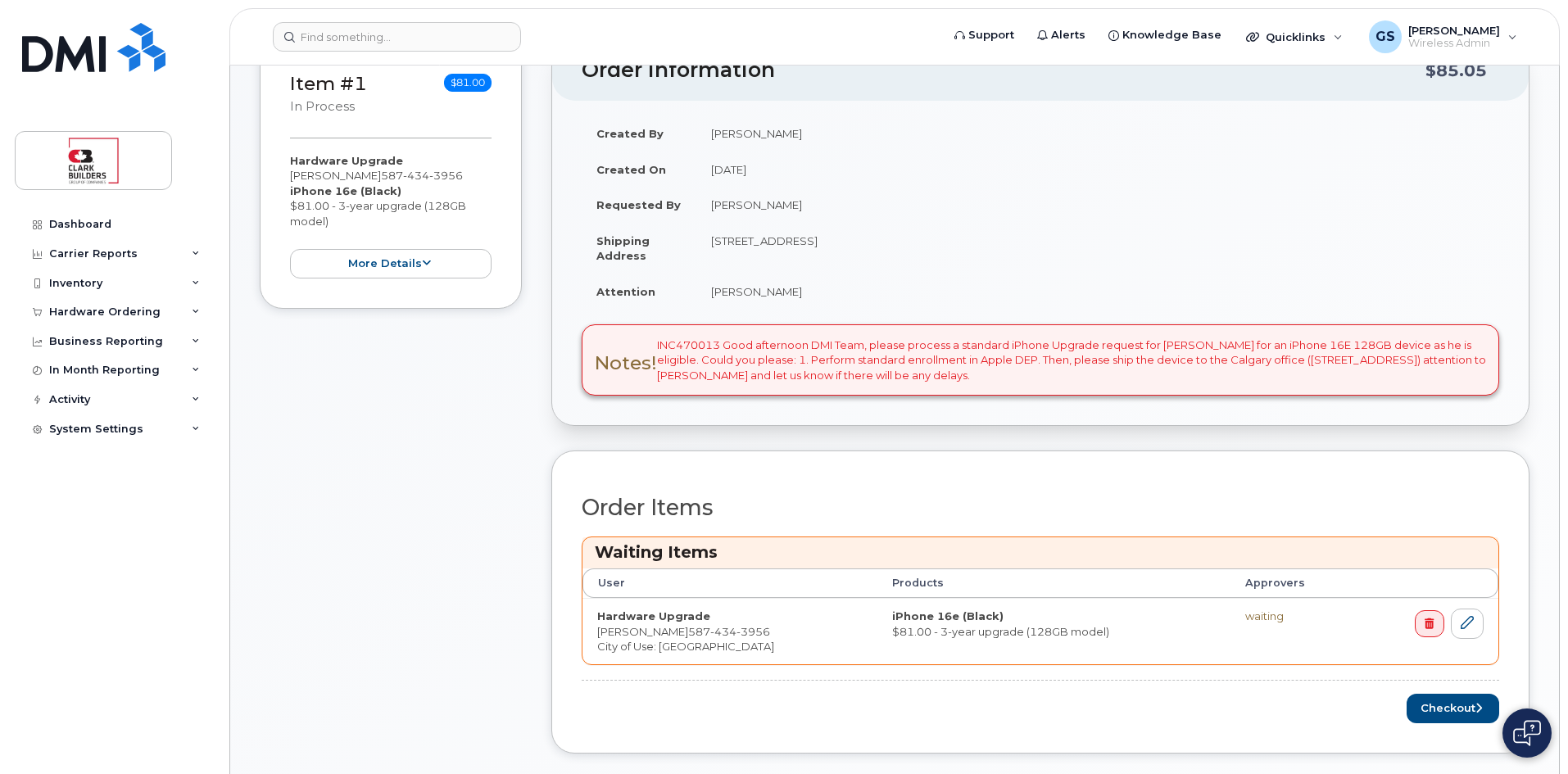
scroll to position [410, 0]
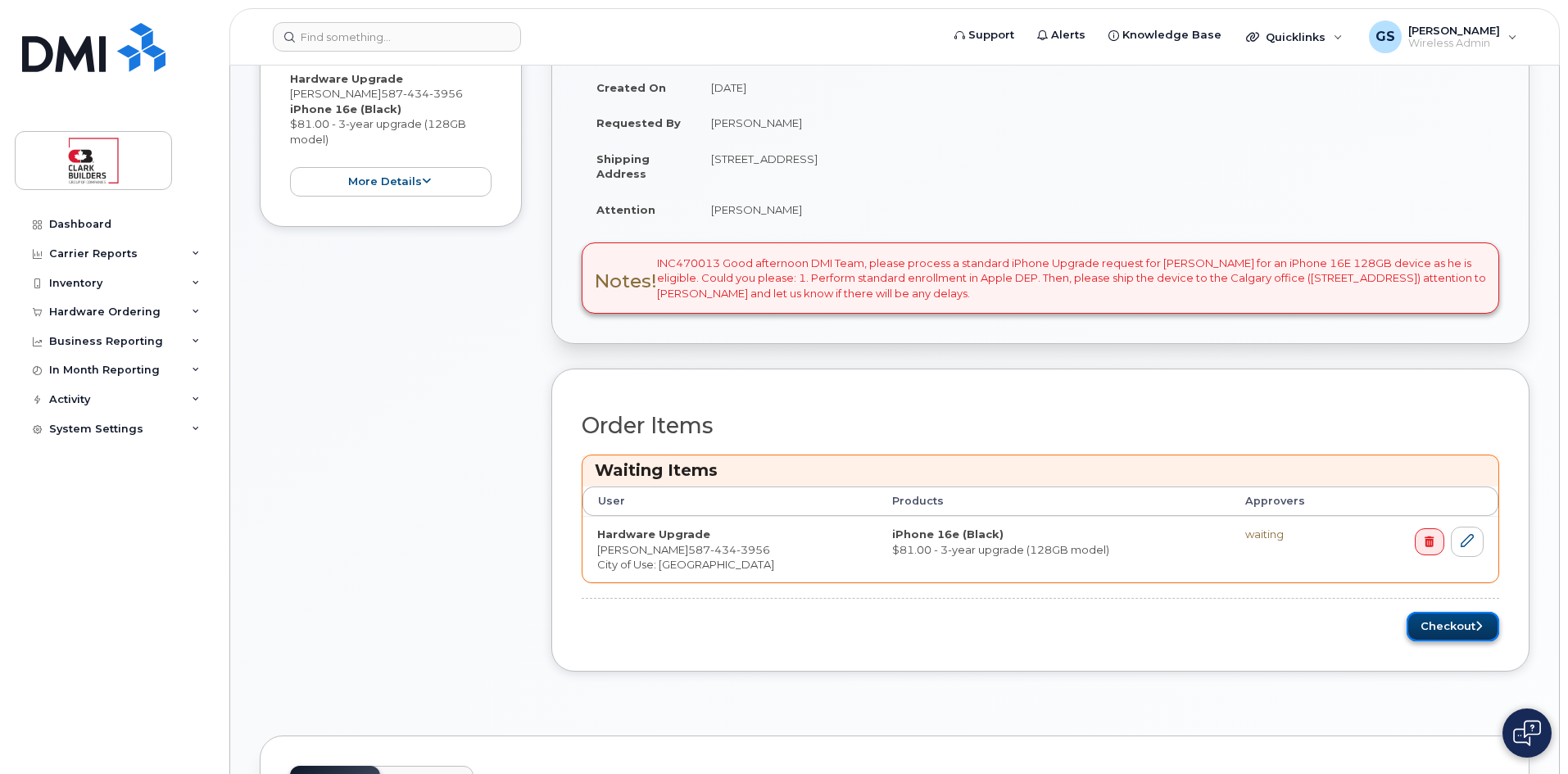
click at [1447, 630] on button "Checkout" at bounding box center [1453, 627] width 92 height 30
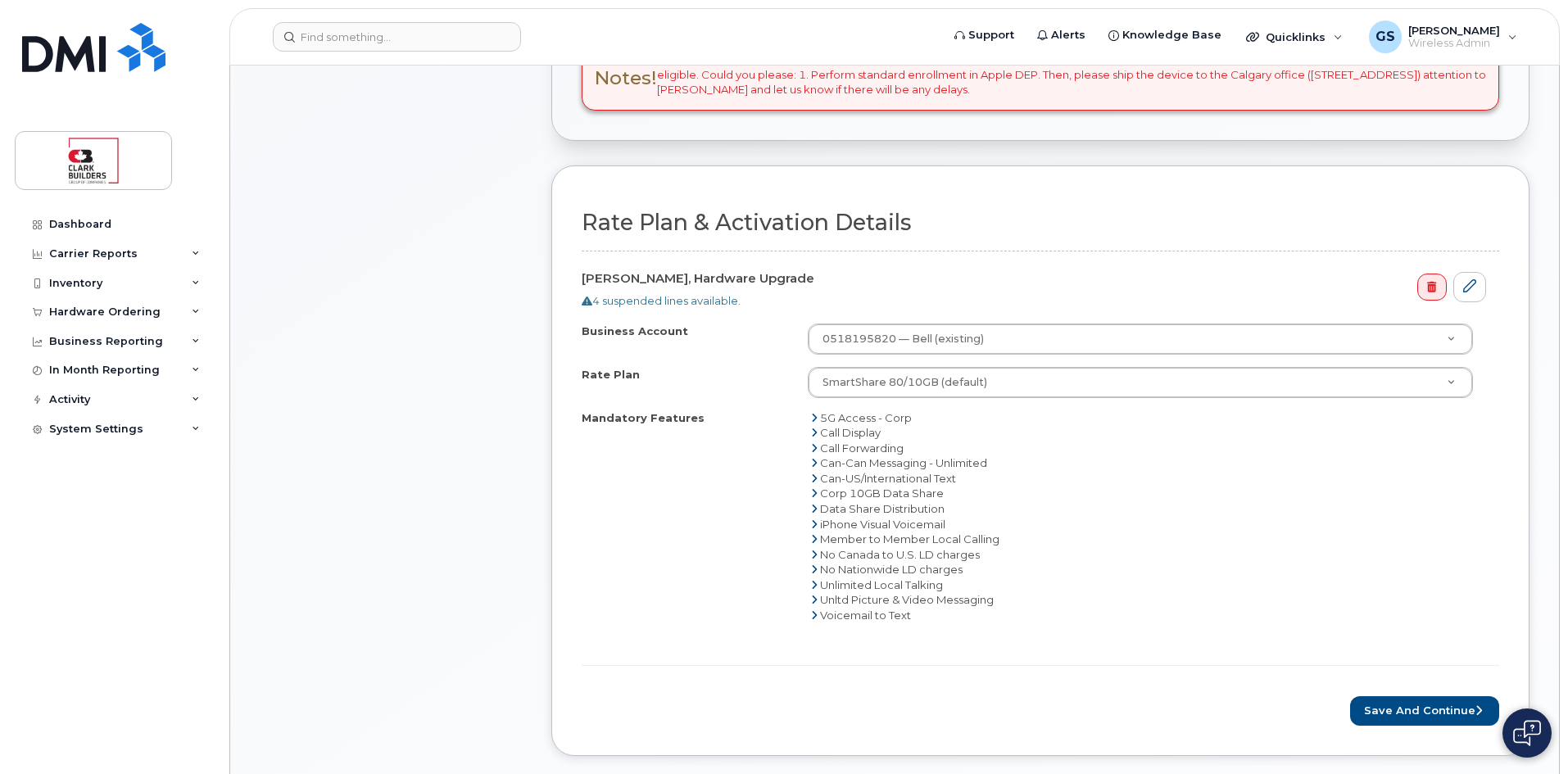
scroll to position [574, 0]
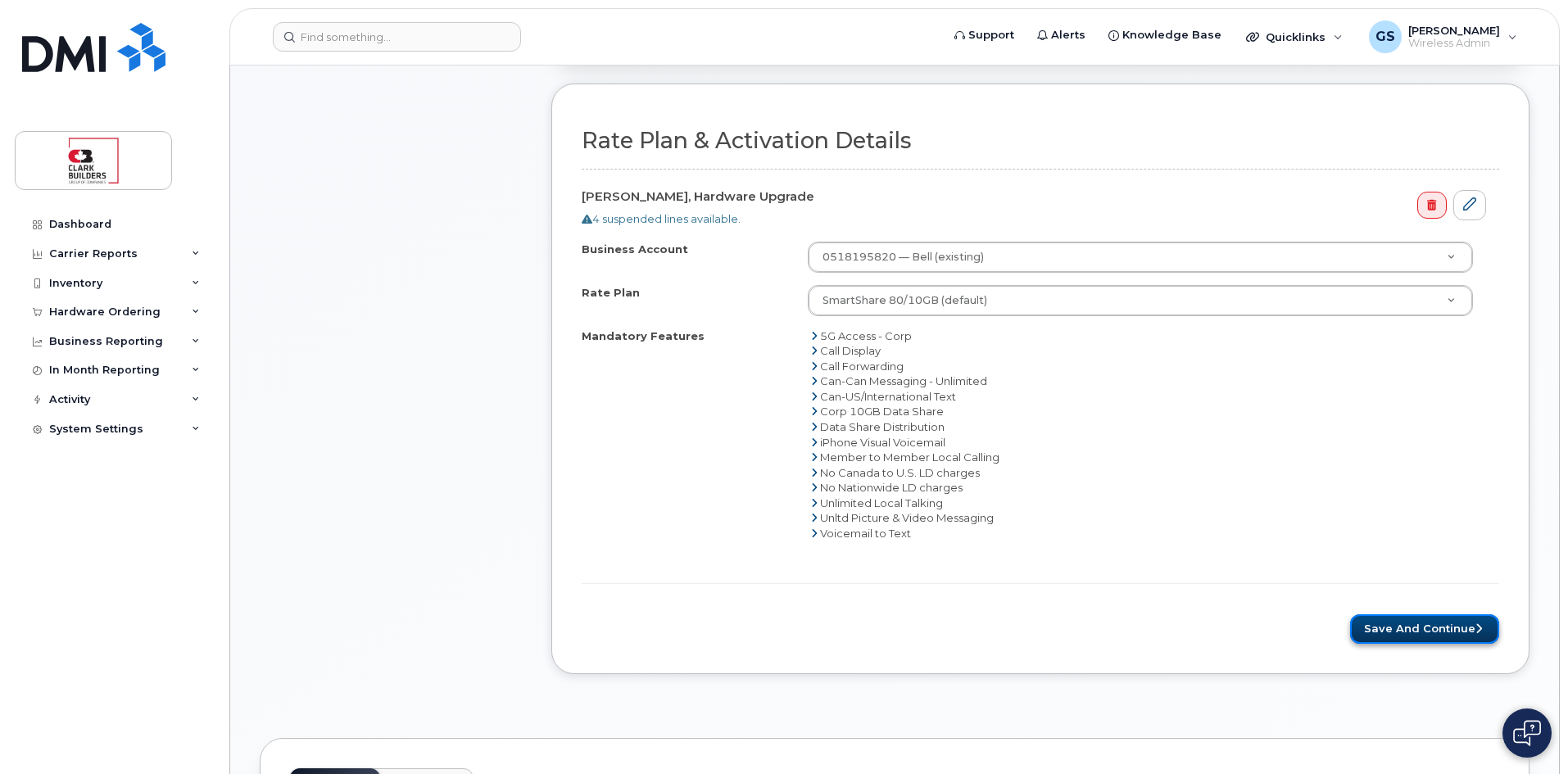
click at [1431, 636] on button "Save and Continue" at bounding box center [1425, 630] width 149 height 30
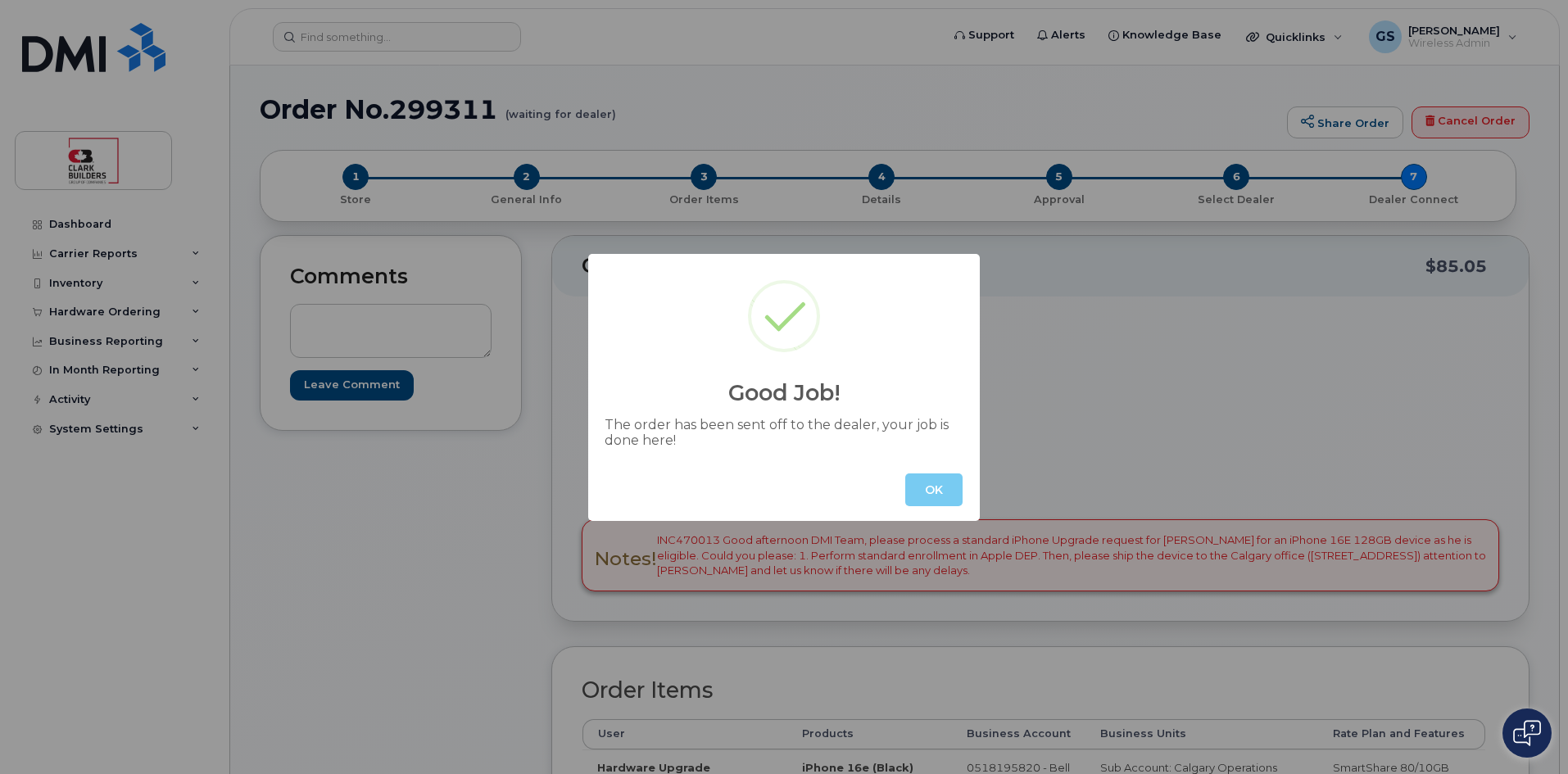
click at [917, 502] on button "OK" at bounding box center [934, 489] width 57 height 32
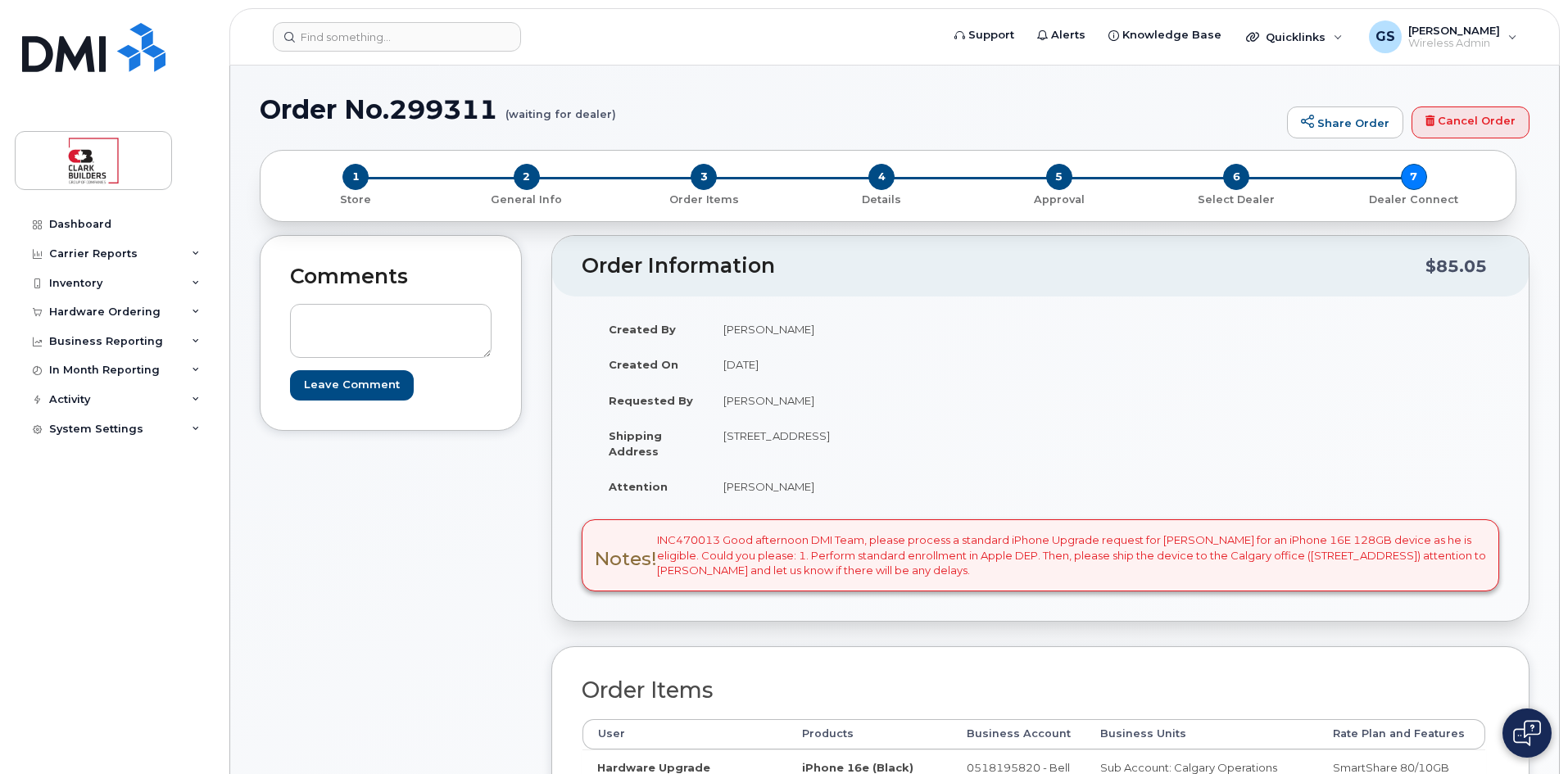
click at [941, 464] on td "222, 4000 - 4 Street SE Calgary Alberta T2G2W3" at bounding box center [868, 443] width 319 height 51
click at [78, 225] on div "Dashboard" at bounding box center [80, 224] width 62 height 13
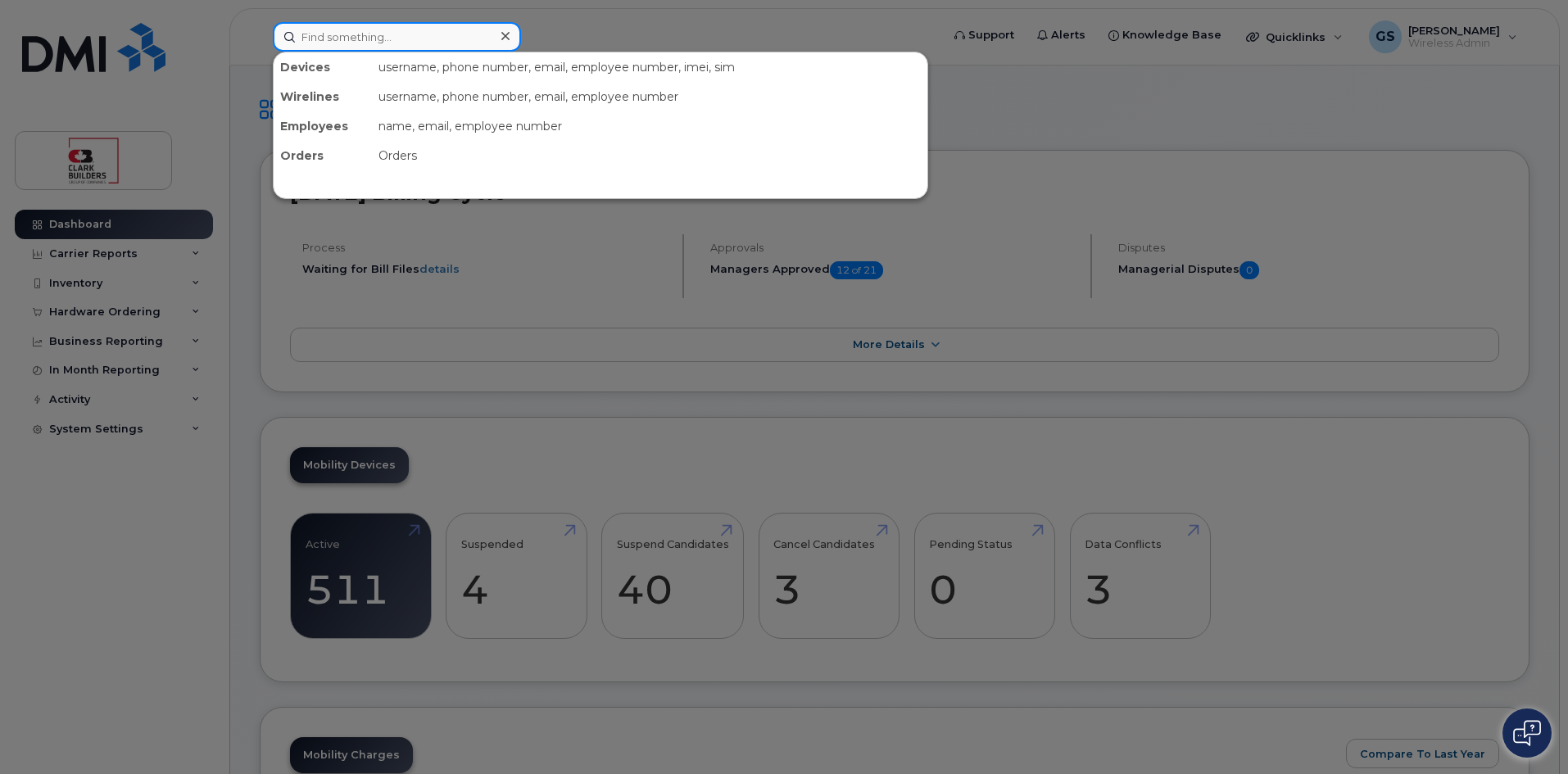
click at [418, 32] on input at bounding box center [397, 37] width 249 height 29
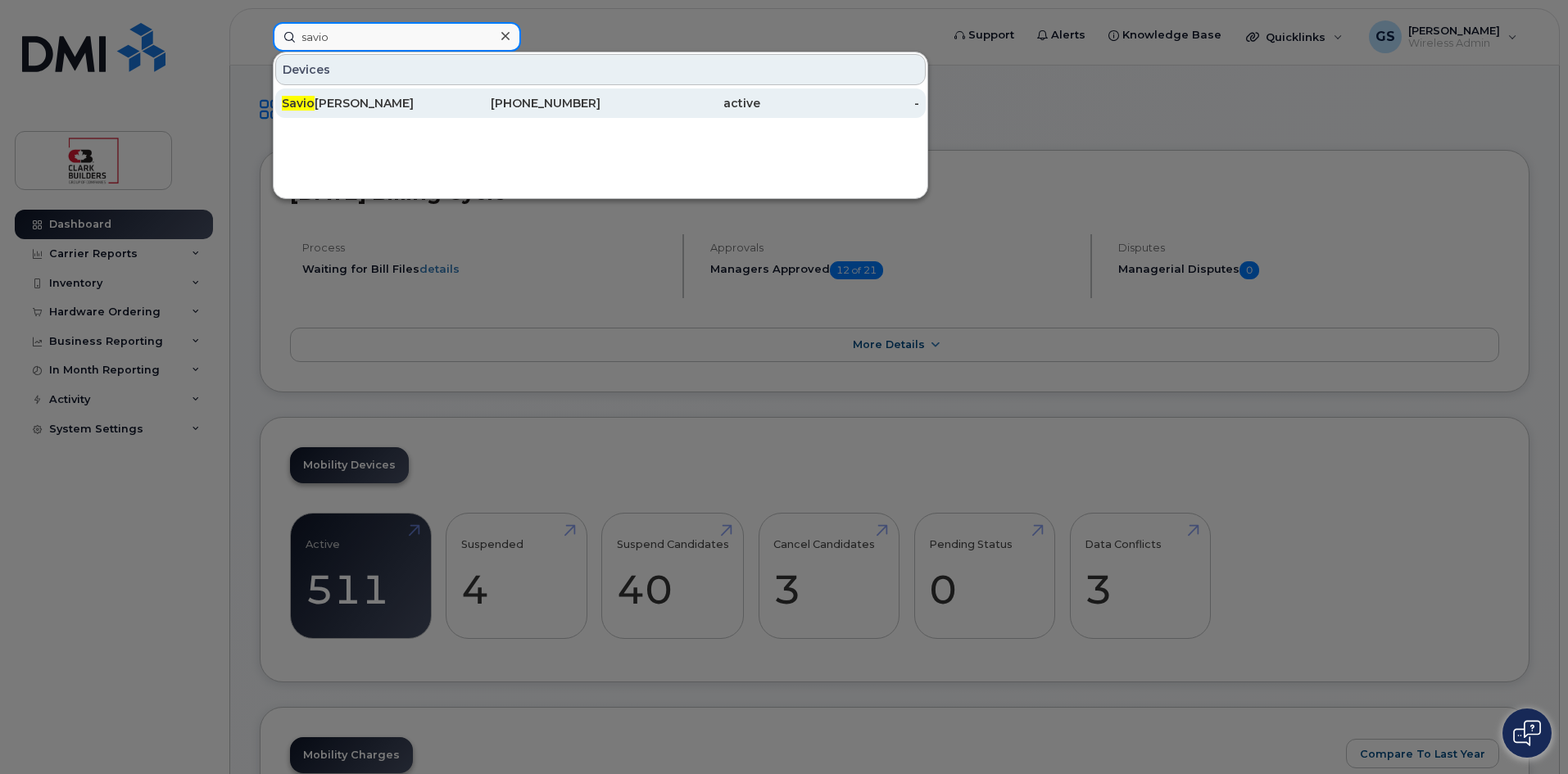
type input "savio"
click at [600, 114] on div "[PHONE_NUMBER]" at bounding box center [680, 103] width 160 height 29
